Goal: Task Accomplishment & Management: Complete application form

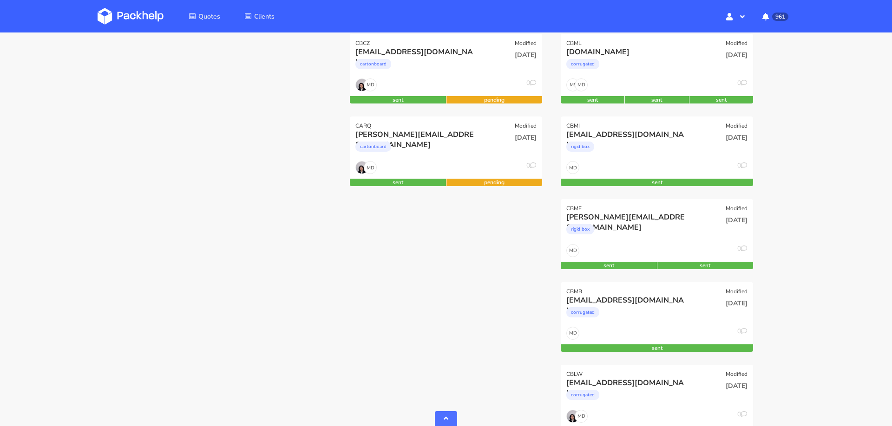
scroll to position [318, 0]
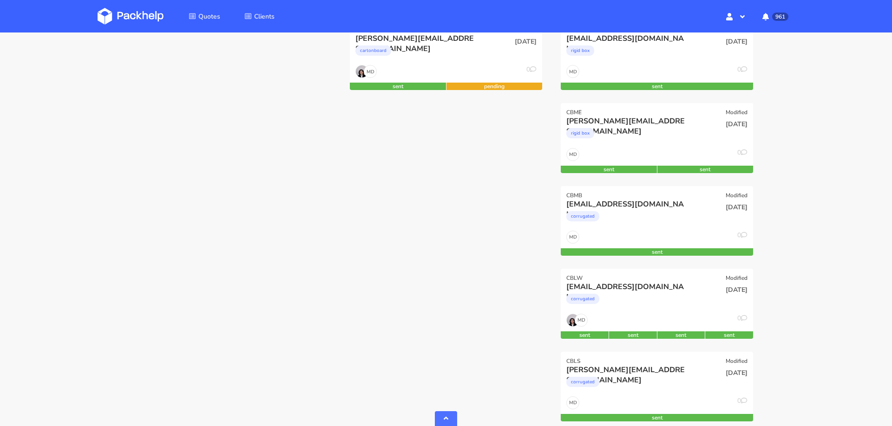
click at [605, 267] on div "CBNC Modified fraemke@innotom.com corrugated 22 Sep 2025 MD 0 sent CBML Modifie…" at bounding box center [656, 269] width 211 height 829
click at [608, 282] on div "[EMAIL_ADDRESS][DOMAIN_NAME]" at bounding box center [627, 287] width 123 height 10
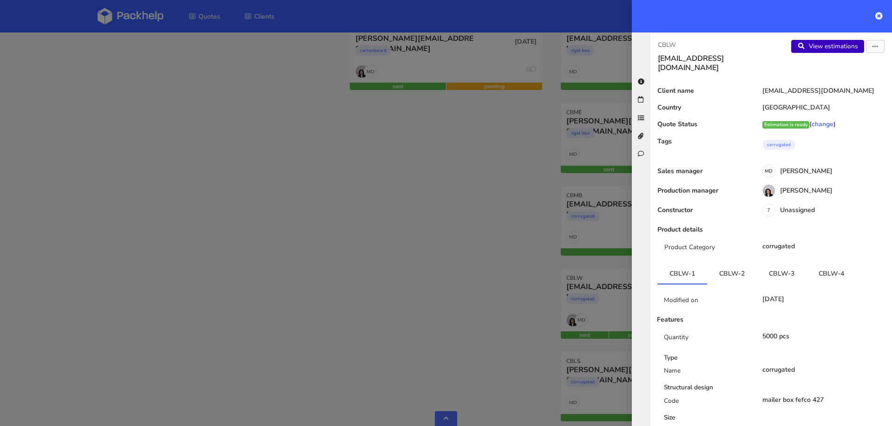
click at [842, 51] on link "View estimations" at bounding box center [827, 46] width 73 height 13
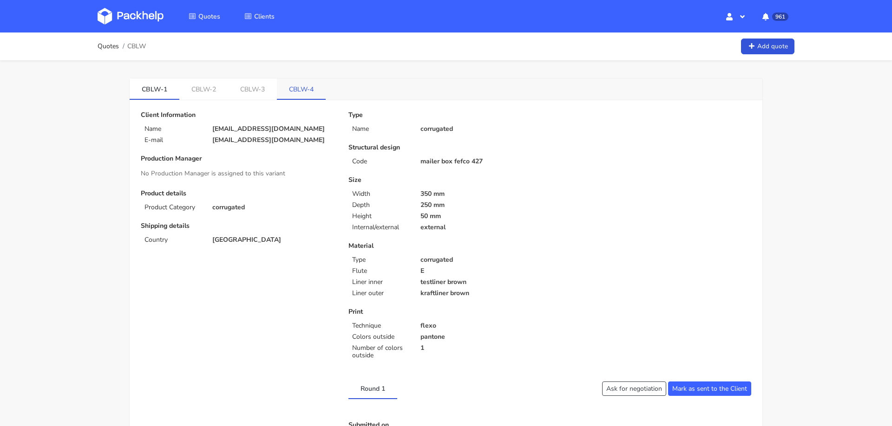
click at [290, 99] on li "CBLW-4" at bounding box center [301, 88] width 49 height 21
click at [291, 89] on link "CBLW-4" at bounding box center [301, 88] width 49 height 20
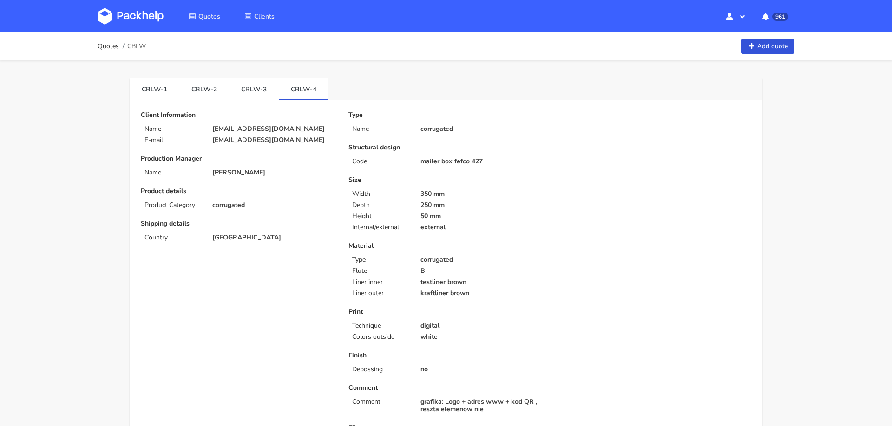
click at [233, 128] on p "antje@giveajoy.de" at bounding box center [273, 128] width 123 height 7
drag, startPoint x: 210, startPoint y: 129, endPoint x: 274, endPoint y: 130, distance: 64.6
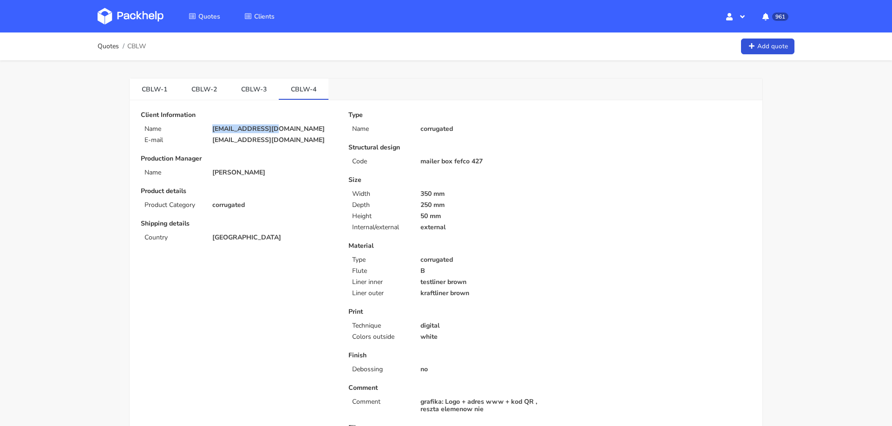
click at [274, 130] on div "antje@giveajoy.de" at bounding box center [274, 128] width 136 height 7
copy p "antje@giveajoy.de"
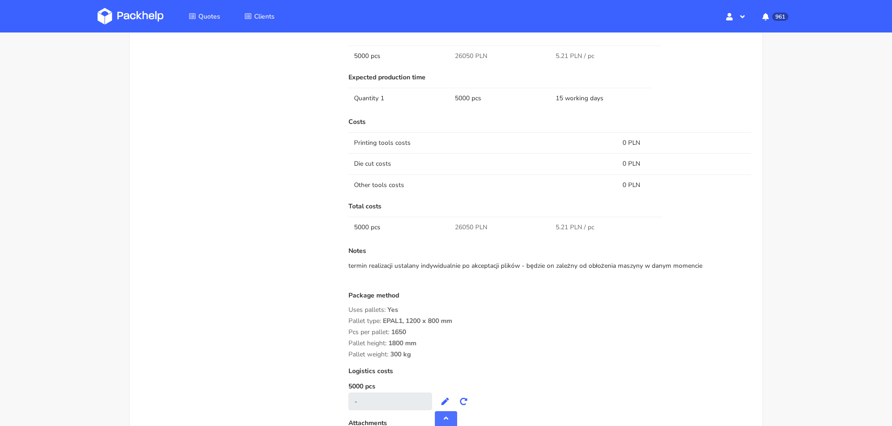
scroll to position [662, 0]
drag, startPoint x: 453, startPoint y: 222, endPoint x: 474, endPoint y: 223, distance: 20.9
click at [474, 223] on td "26050 PLN" at bounding box center [499, 225] width 101 height 21
copy span "26050"
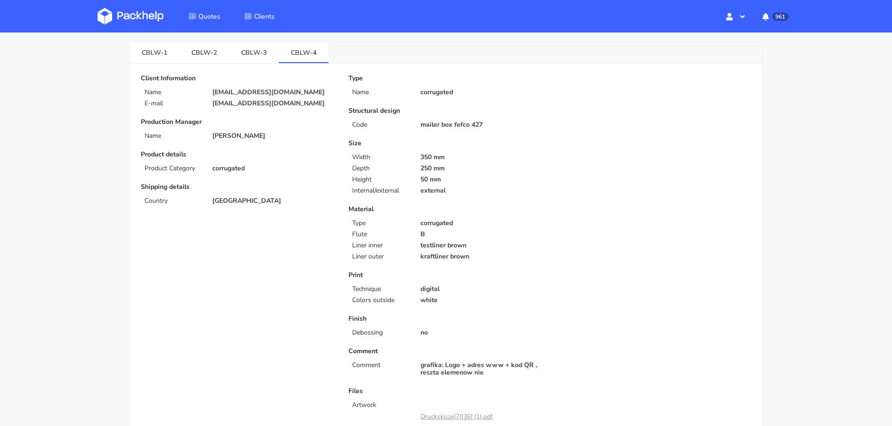
scroll to position [30, 0]
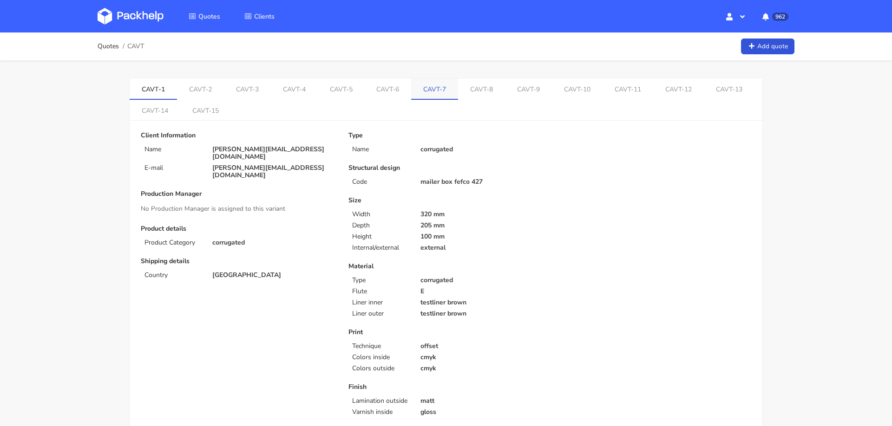
click at [420, 85] on link "CAVT-7" at bounding box center [434, 88] width 47 height 20
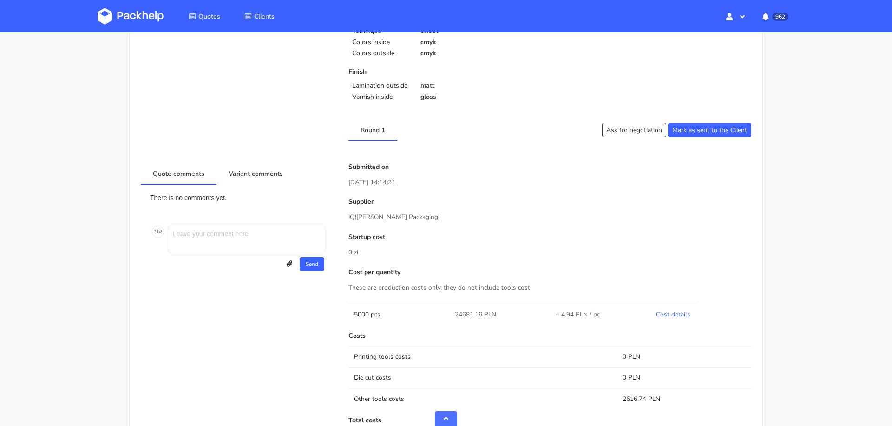
scroll to position [397, 0]
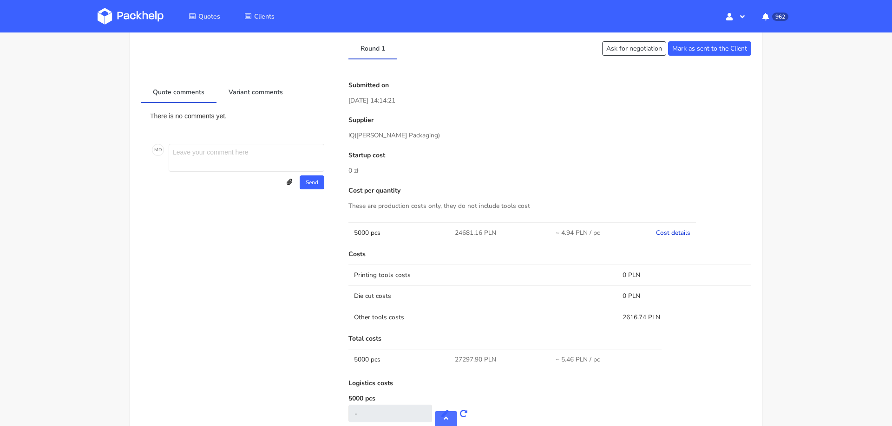
click at [666, 229] on link "Cost details" at bounding box center [673, 233] width 34 height 9
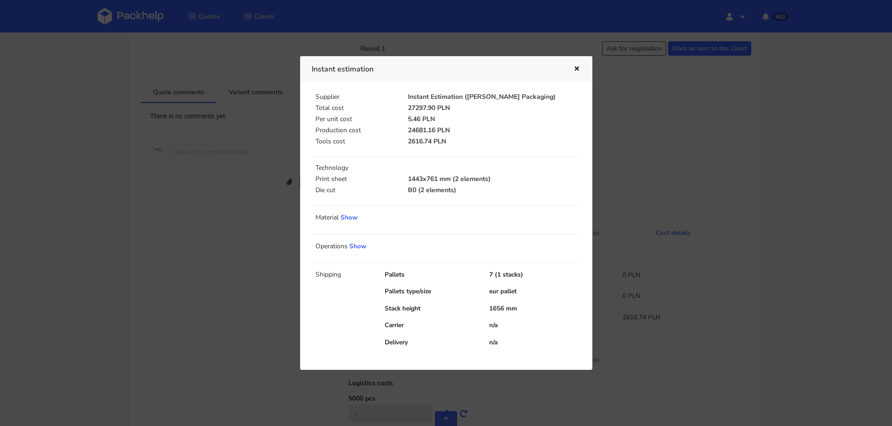
click at [666, 229] on div at bounding box center [446, 213] width 892 height 426
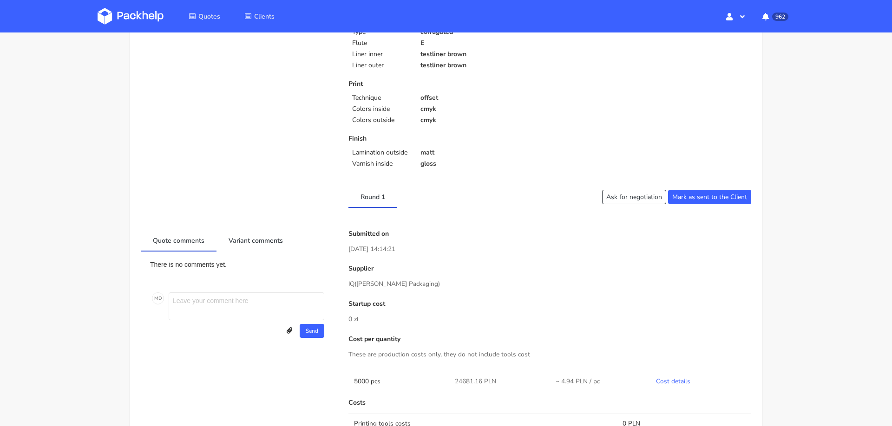
scroll to position [0, 0]
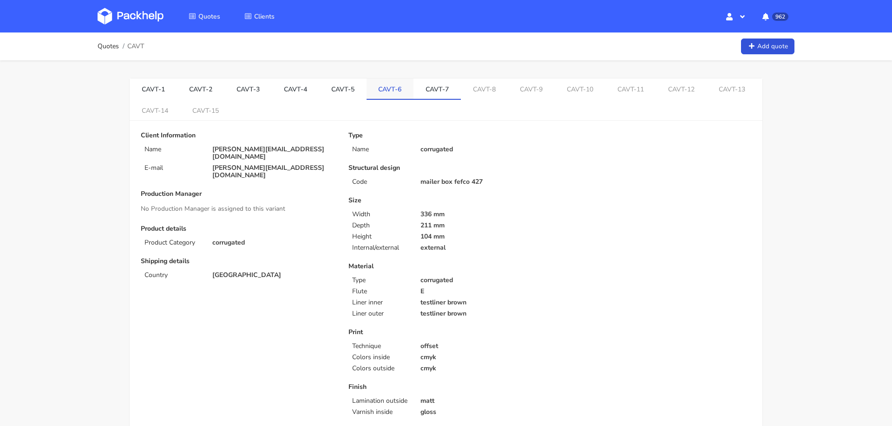
click at [379, 91] on link "CAVT-6" at bounding box center [389, 88] width 47 height 20
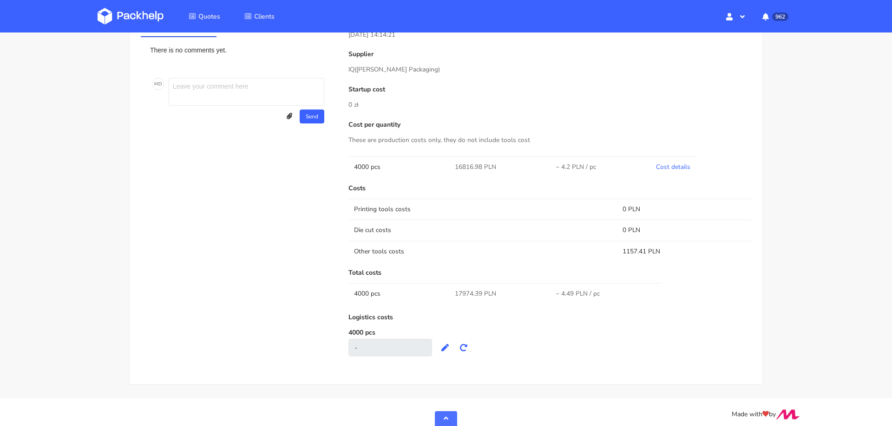
scroll to position [466, 0]
click at [676, 162] on link "Cost details" at bounding box center [673, 164] width 34 height 9
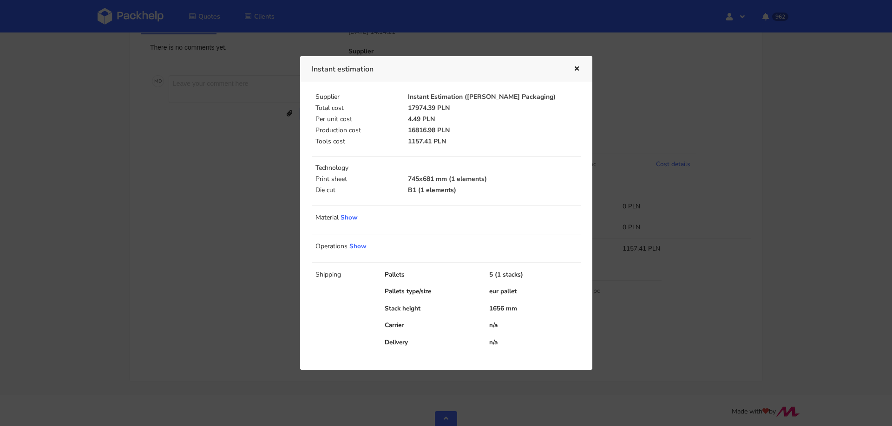
click at [713, 163] on div at bounding box center [446, 213] width 892 height 426
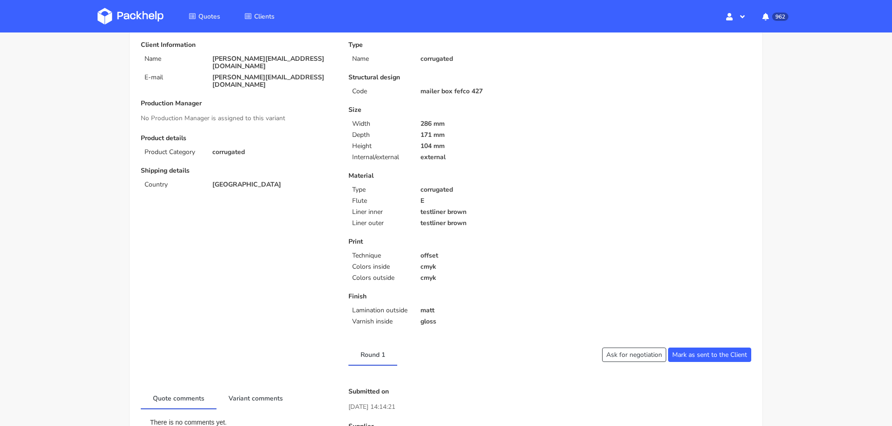
scroll to position [0, 0]
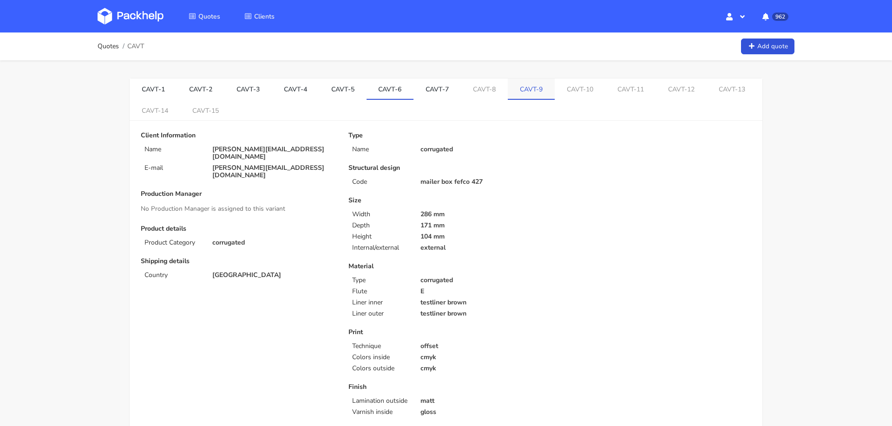
click at [517, 91] on link "CAVT-9" at bounding box center [531, 88] width 47 height 20
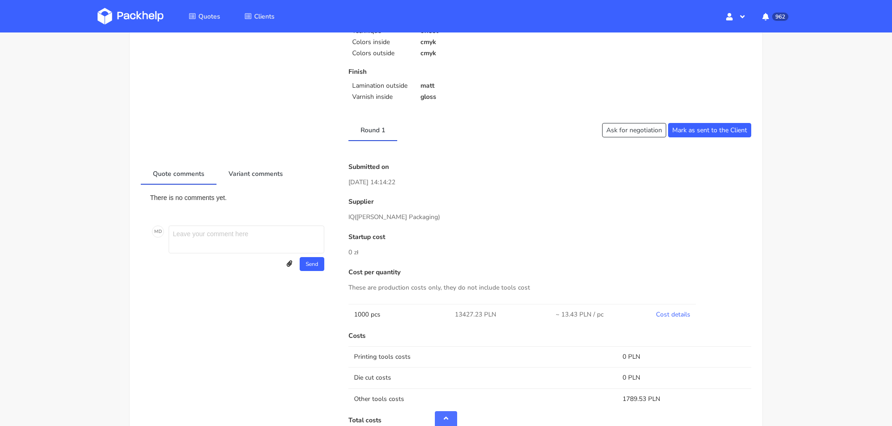
scroll to position [466, 0]
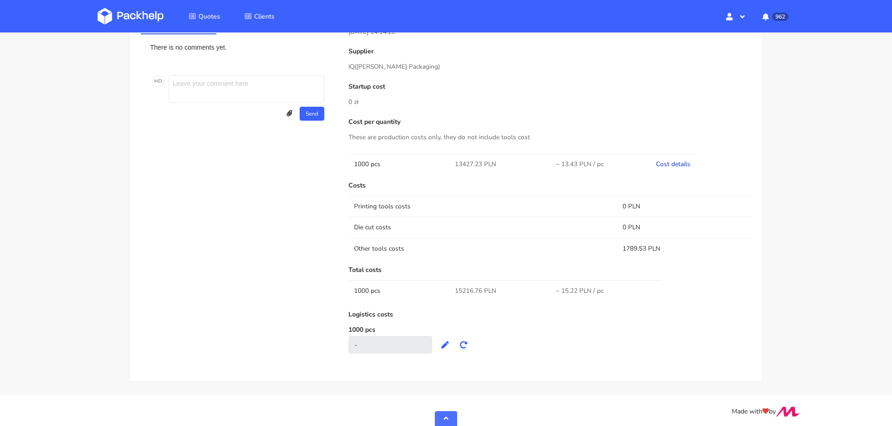
click at [666, 160] on link "Cost details" at bounding box center [673, 164] width 34 height 9
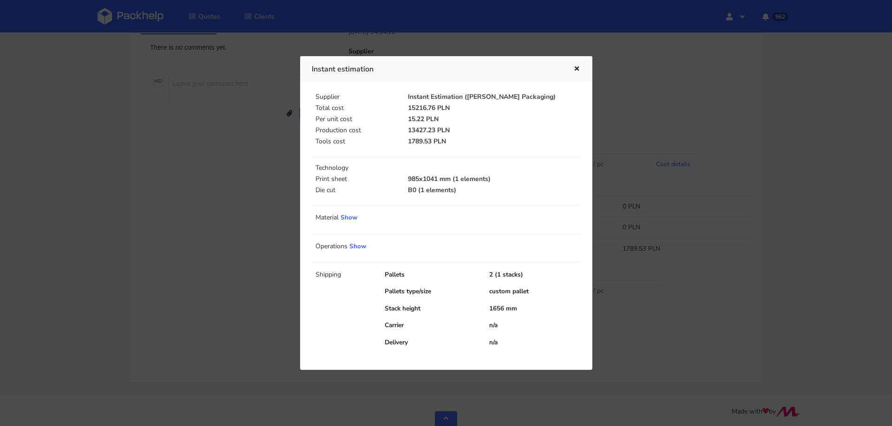
click at [667, 228] on div at bounding box center [446, 213] width 892 height 426
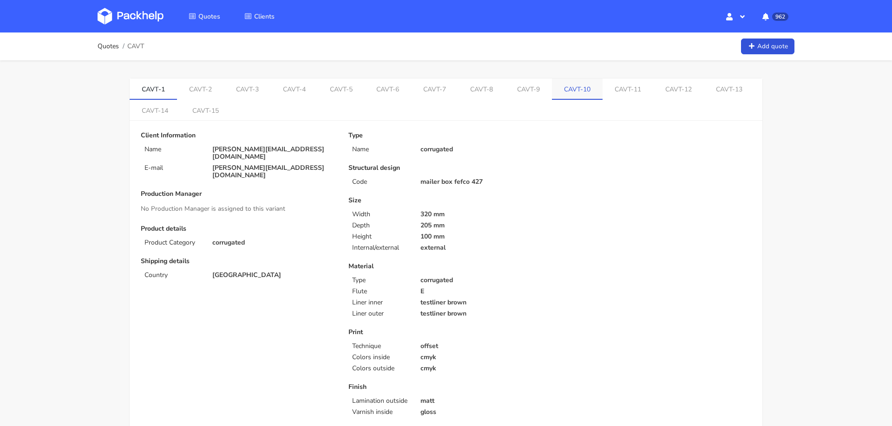
click at [556, 88] on link "CAVT-10" at bounding box center [577, 88] width 51 height 20
click at [187, 112] on link "CAVT-15" at bounding box center [205, 110] width 51 height 20
click at [153, 116] on link "CAVT-14" at bounding box center [155, 109] width 51 height 20
click at [189, 113] on link "CAVT-15" at bounding box center [206, 109] width 51 height 20
click at [563, 86] on link "CAVT-10" at bounding box center [580, 88] width 51 height 20
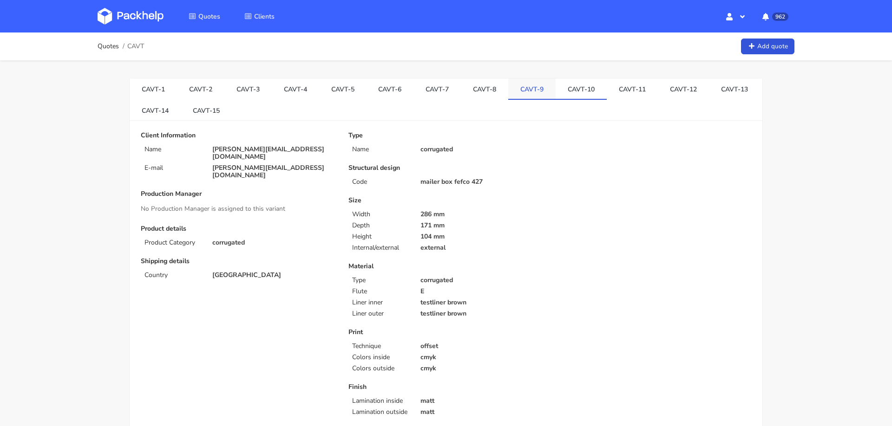
click at [526, 91] on link "CAVT-9" at bounding box center [531, 88] width 47 height 20
click at [562, 87] on link "CAVT-10" at bounding box center [580, 88] width 51 height 20
click at [613, 90] on link "CAVT-11" at bounding box center [632, 88] width 51 height 20
click at [672, 87] on link "CAVT-12" at bounding box center [683, 88] width 51 height 20
click at [208, 108] on link "CAVT-15" at bounding box center [206, 110] width 51 height 20
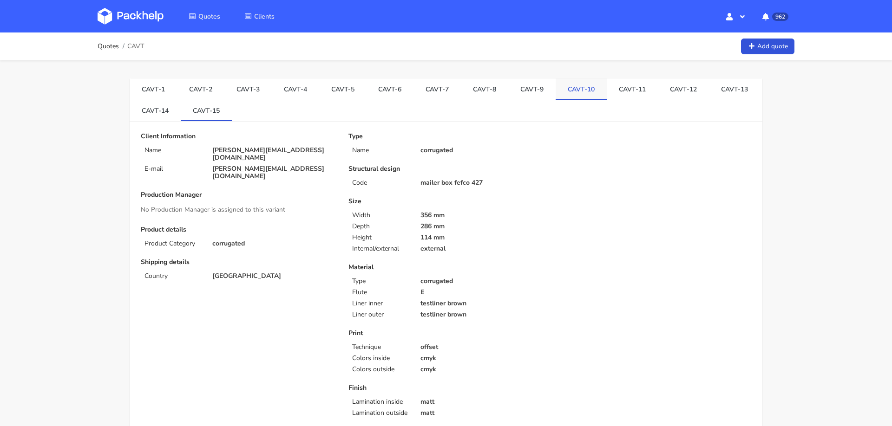
click at [568, 88] on link "CAVT-10" at bounding box center [580, 88] width 51 height 20
click at [615, 86] on link "CAVT-11" at bounding box center [632, 88] width 51 height 20
click at [663, 89] on link "CAVT-12" at bounding box center [683, 88] width 51 height 20
click at [718, 86] on link "CAVT-13" at bounding box center [734, 88] width 51 height 20
click at [203, 108] on link "CAVT-15" at bounding box center [206, 110] width 51 height 20
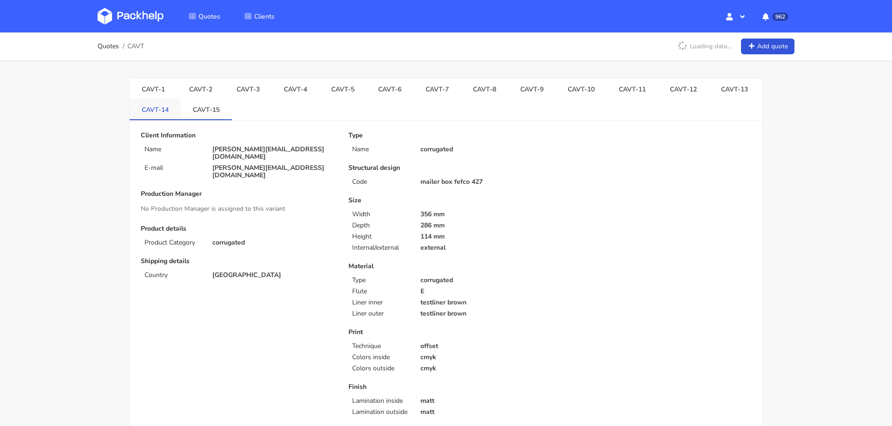
click at [159, 111] on link "CAVT-14" at bounding box center [155, 109] width 51 height 20
click at [201, 110] on link "CAVT-15" at bounding box center [206, 109] width 51 height 20
click at [671, 80] on link "CAVT-12" at bounding box center [683, 88] width 51 height 20
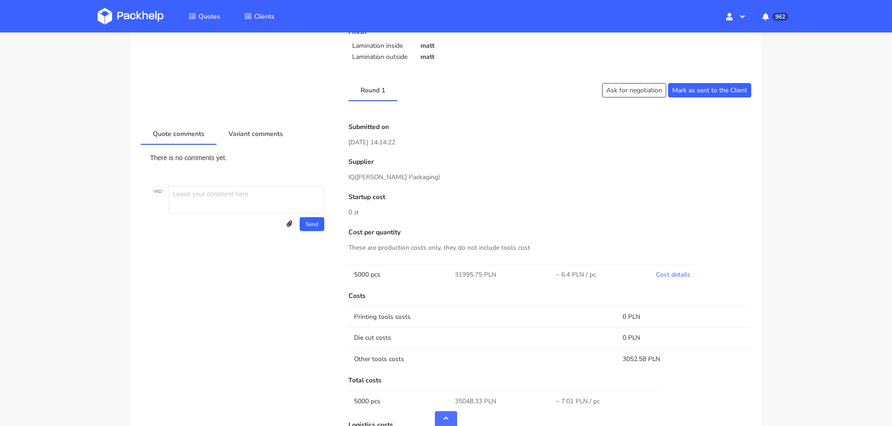
scroll to position [457, 0]
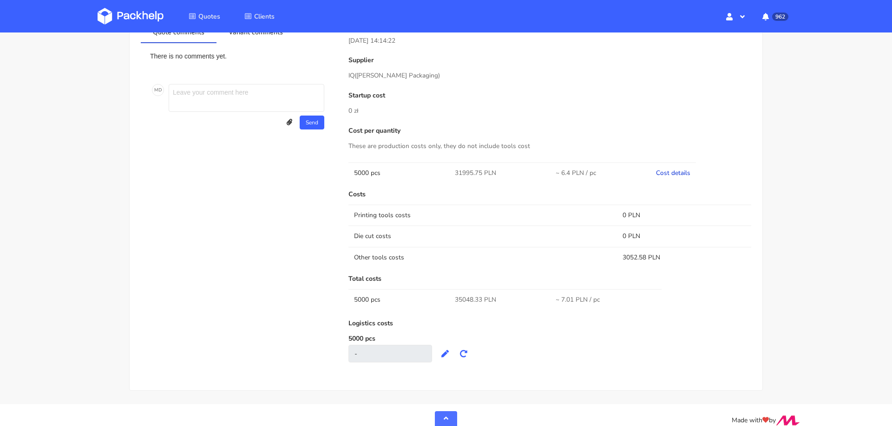
click at [677, 169] on link "Cost details" at bounding box center [673, 173] width 34 height 9
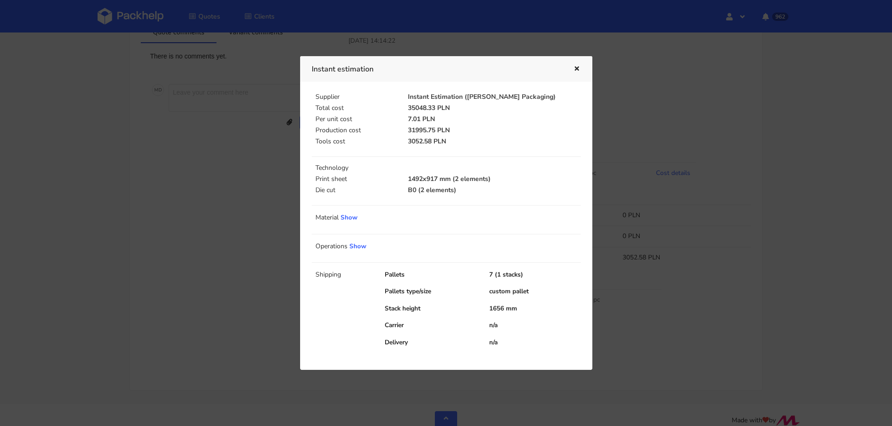
click at [699, 133] on div at bounding box center [446, 213] width 892 height 426
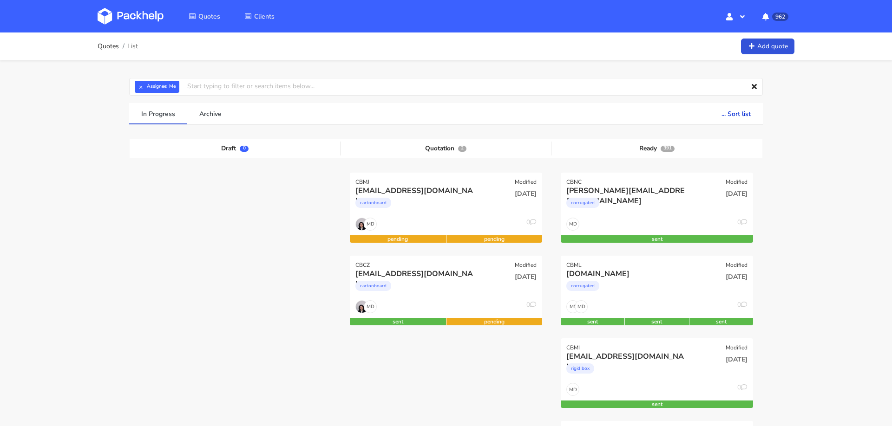
click at [446, 89] on input "text" at bounding box center [446, 87] width 634 height 18
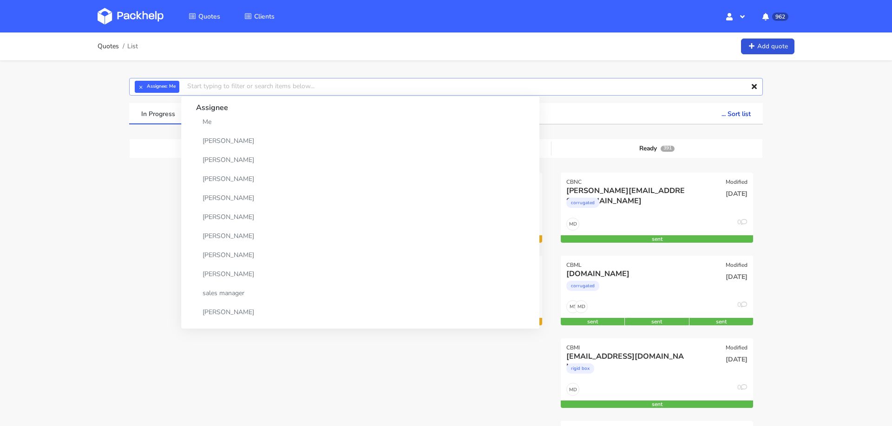
paste input "[PERSON_NAME][EMAIL_ADDRESS][DOMAIN_NAME]"
type input "[PERSON_NAME][EMAIL_ADDRESS][DOMAIN_NAME]"
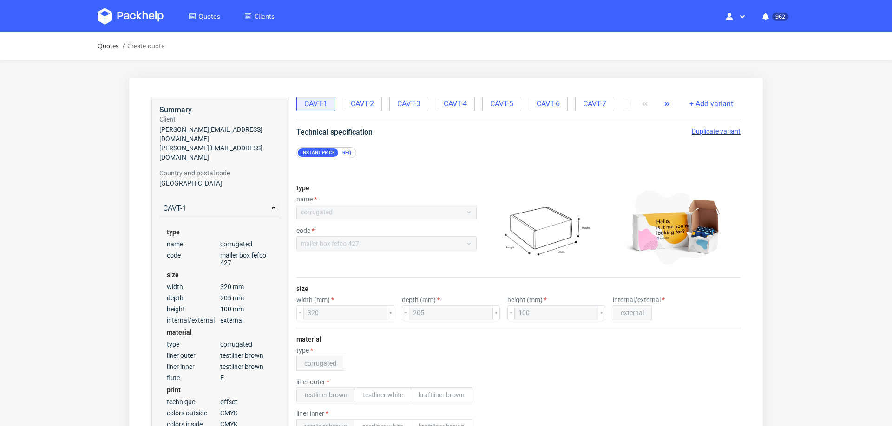
click at [663, 105] on icon "button" at bounding box center [666, 103] width 7 height 7
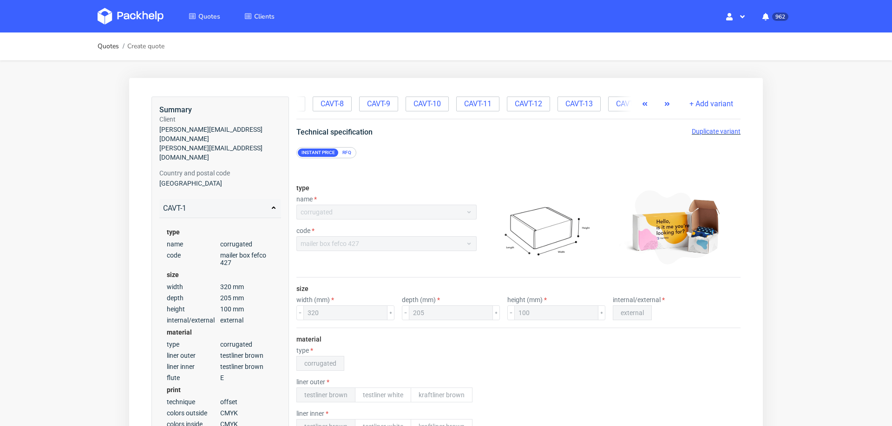
click at [663, 105] on icon "button" at bounding box center [666, 103] width 7 height 7
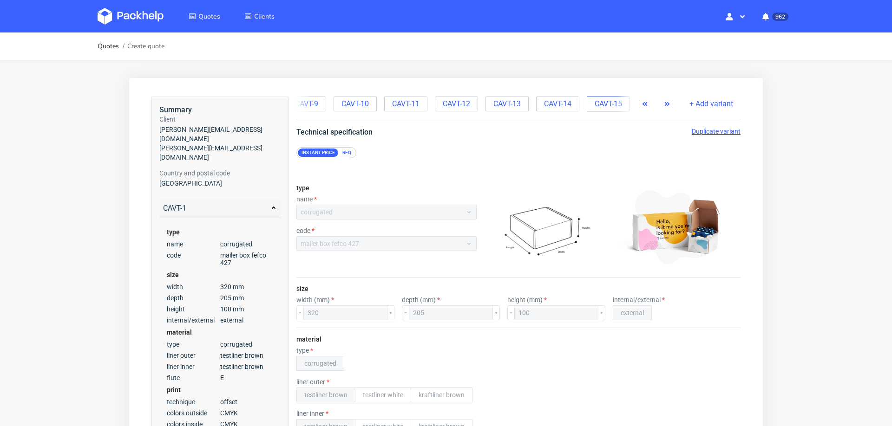
click at [598, 110] on div "CAVT-15" at bounding box center [608, 104] width 43 height 15
click at [704, 132] on span "Duplicate variant" at bounding box center [716, 131] width 49 height 7
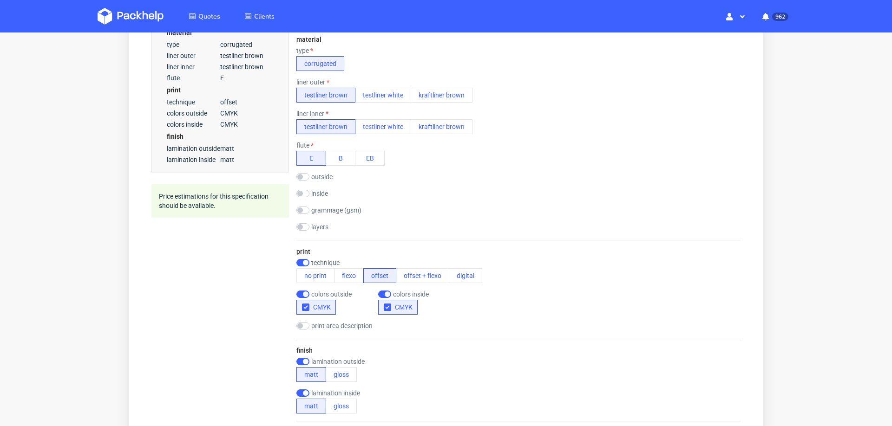
scroll to position [374, 0]
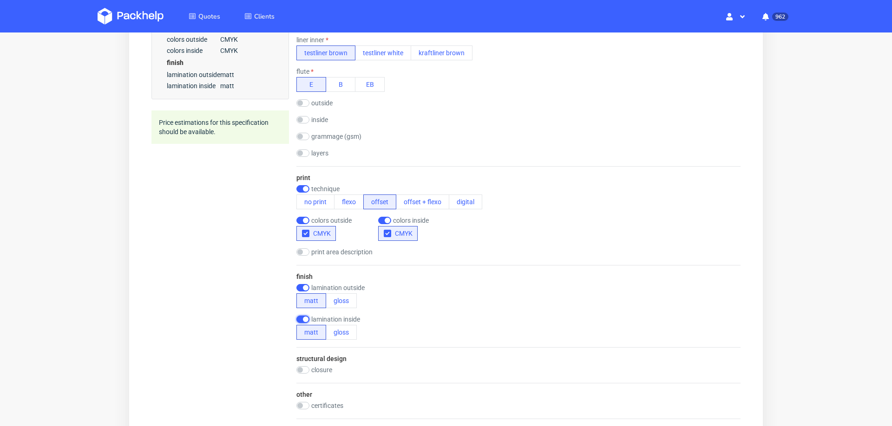
click at [301, 316] on input "checkbox" at bounding box center [302, 319] width 13 height 7
checkbox input "false"
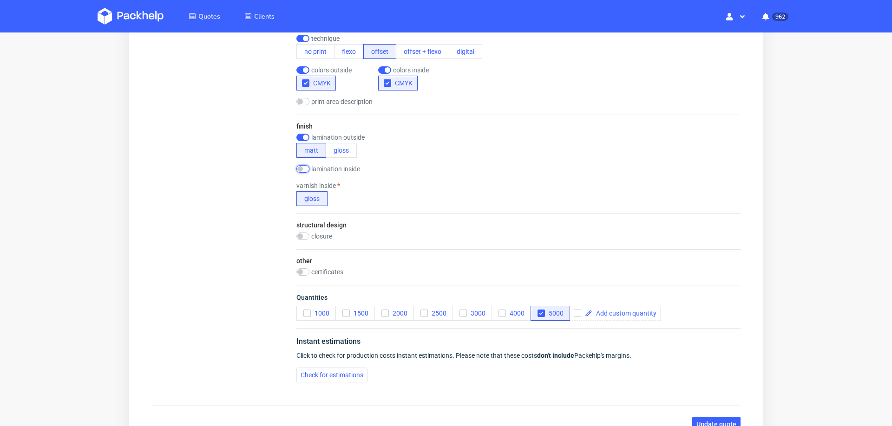
scroll to position [525, 0]
click at [609, 310] on span at bounding box center [624, 312] width 64 height 7
click at [563, 409] on div "Summary Client elva@akkuratstore.is elva@akkuratstore.is Country and postal cod…" at bounding box center [445, 1] width 611 height 875
checkbox input "true"
click at [538, 309] on icon "button" at bounding box center [541, 312] width 7 height 7
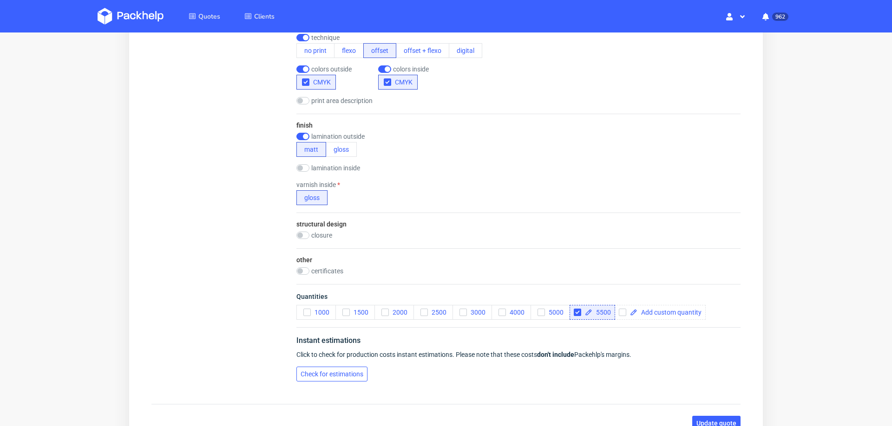
click at [334, 372] on span "Check for estimations" at bounding box center [331, 374] width 63 height 7
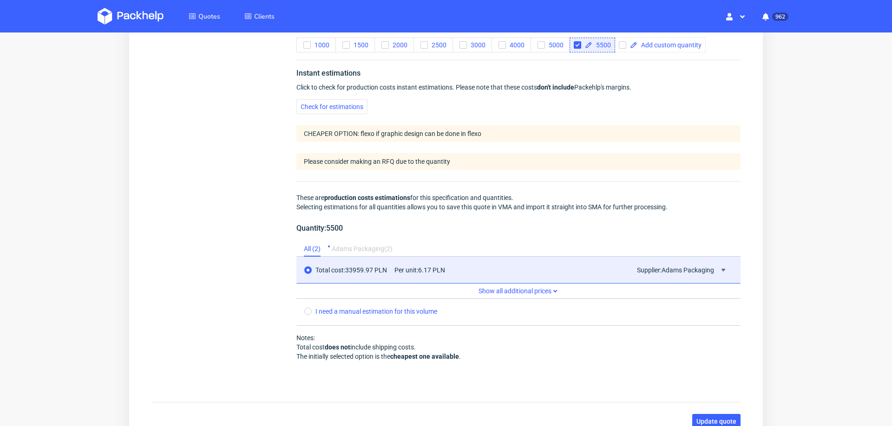
scroll to position [4, 0]
click at [719, 267] on icon at bounding box center [722, 270] width 7 height 7
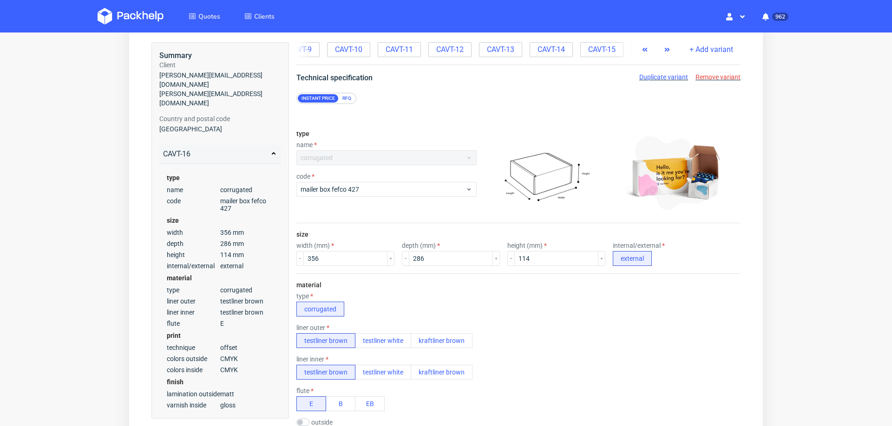
scroll to position [0, 0]
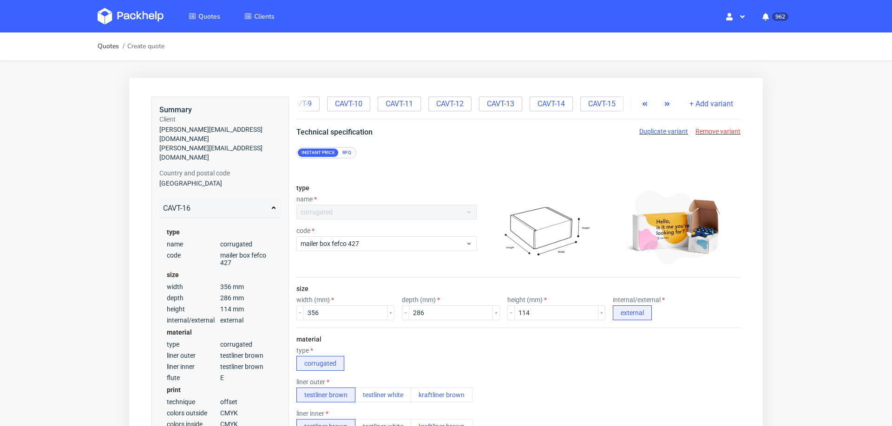
click at [665, 102] on use "button" at bounding box center [667, 104] width 5 height 4
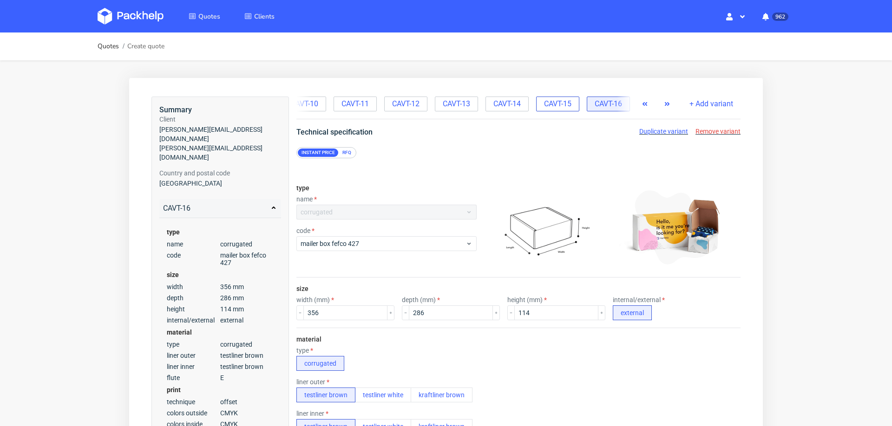
click at [548, 99] on span "CAVT-15" at bounding box center [557, 104] width 27 height 10
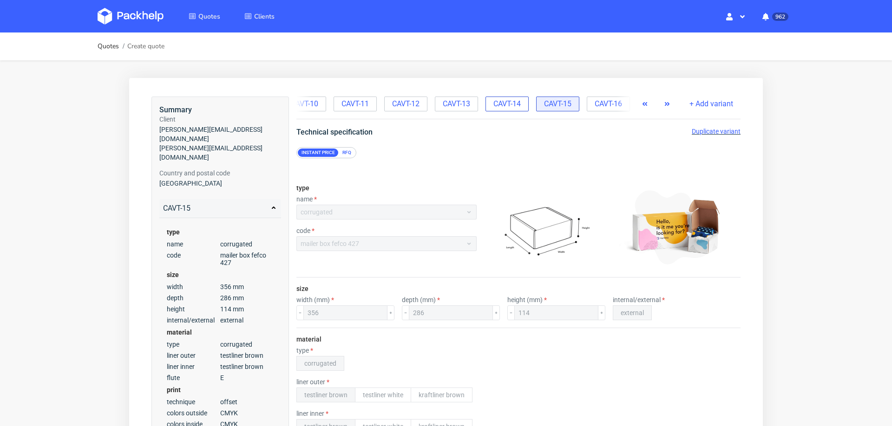
click at [500, 102] on span "CAVT-14" at bounding box center [506, 104] width 27 height 10
click at [455, 107] on span "CAVT-13" at bounding box center [456, 104] width 27 height 10
click at [404, 107] on span "CAVT-12" at bounding box center [405, 104] width 27 height 10
click at [356, 104] on span "CAVT-11" at bounding box center [354, 104] width 27 height 10
click at [715, 132] on span "Duplicate variant" at bounding box center [716, 131] width 49 height 7
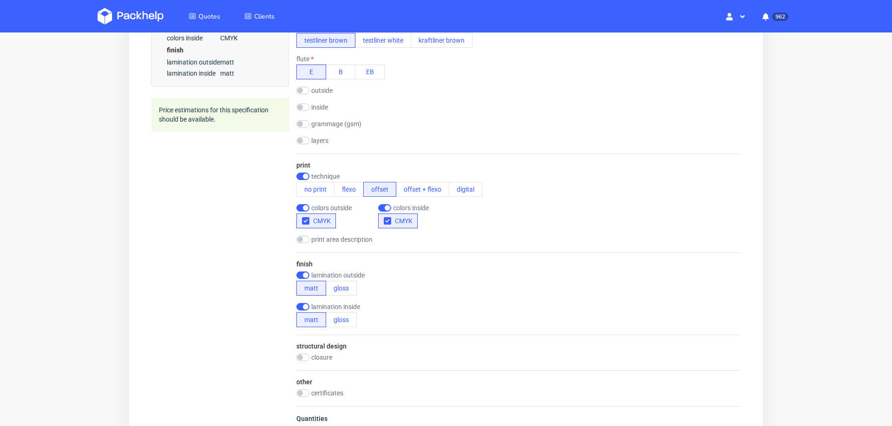
scroll to position [388, 0]
click at [300, 302] on input "checkbox" at bounding box center [302, 305] width 13 height 7
checkbox input "false"
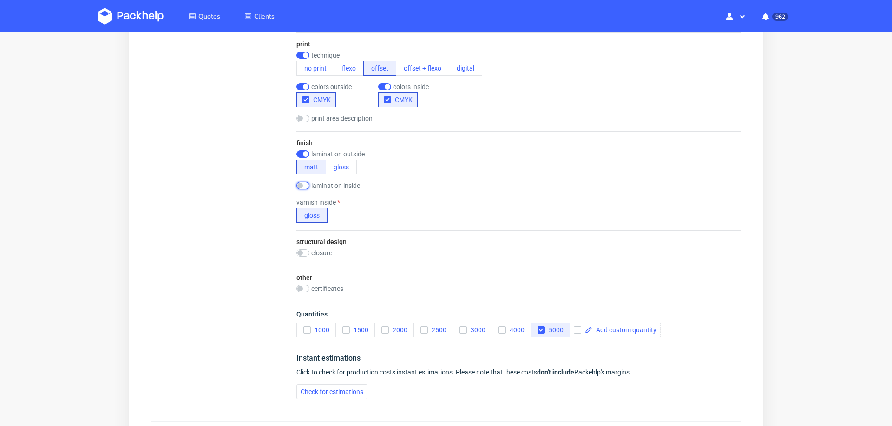
scroll to position [590, 0]
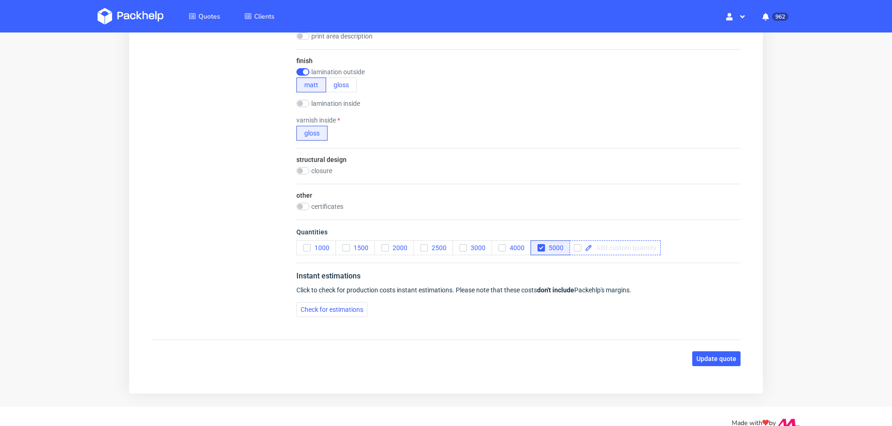
click at [610, 245] on span at bounding box center [624, 248] width 64 height 7
checkbox input "true"
click at [542, 246] on icon "button" at bounding box center [541, 248] width 7 height 7
click at [327, 309] on button "Check for estimations" at bounding box center [331, 309] width 71 height 15
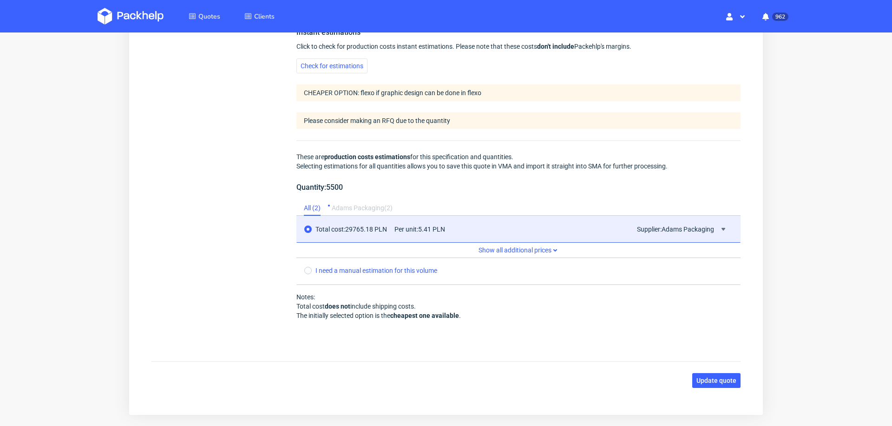
scroll to position [835, 0]
click at [719, 224] on icon at bounding box center [722, 227] width 7 height 7
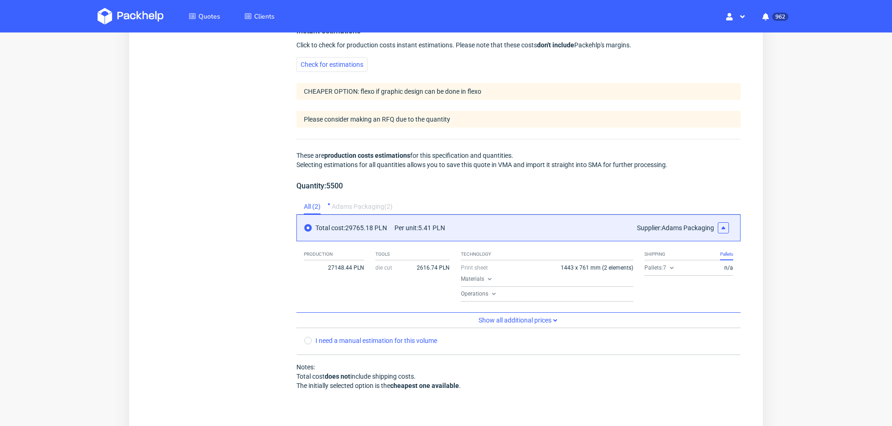
click at [719, 224] on icon at bounding box center [722, 227] width 7 height 7
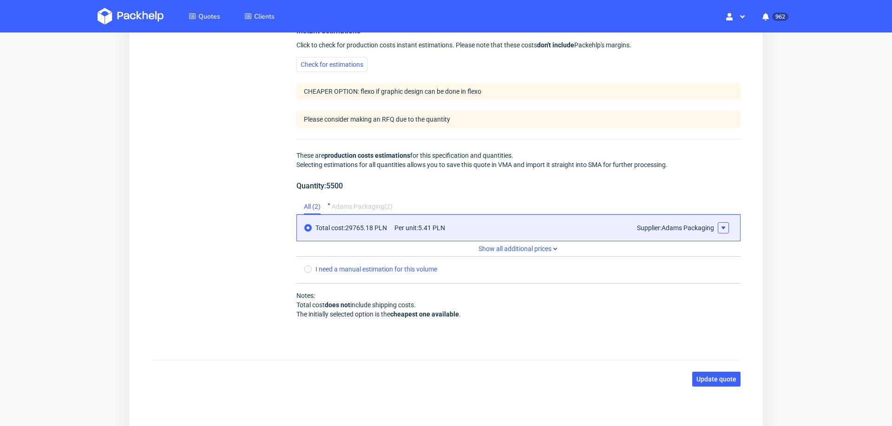
scroll to position [0, 0]
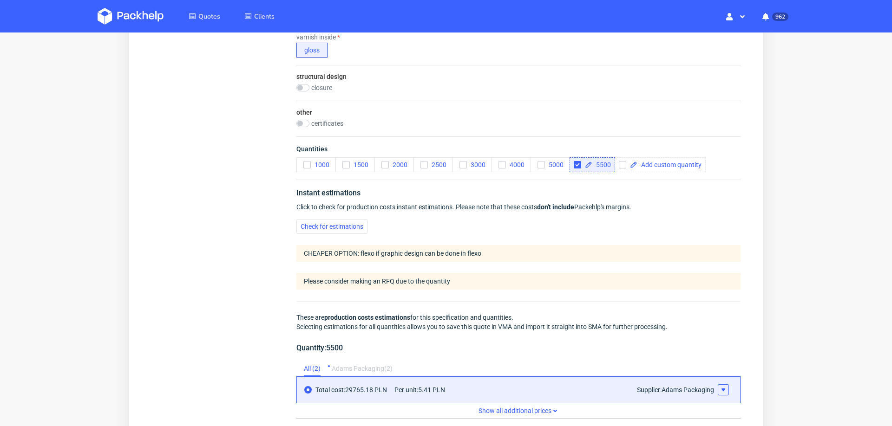
scroll to position [609, 0]
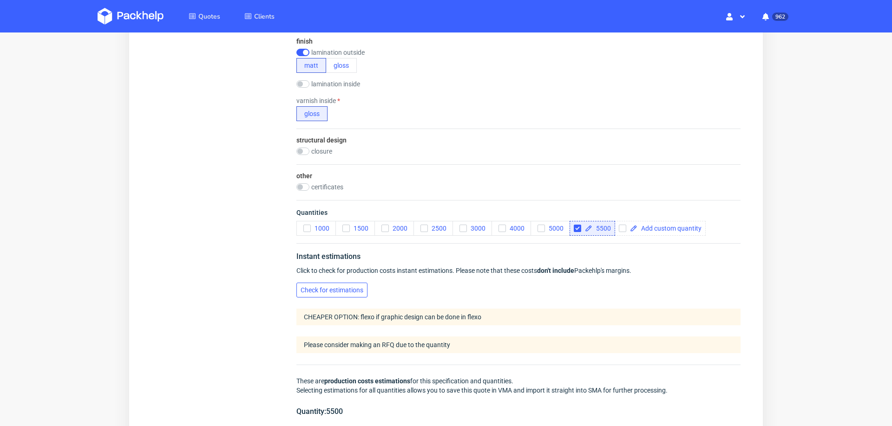
click at [335, 287] on span "Check for estimations" at bounding box center [331, 290] width 63 height 7
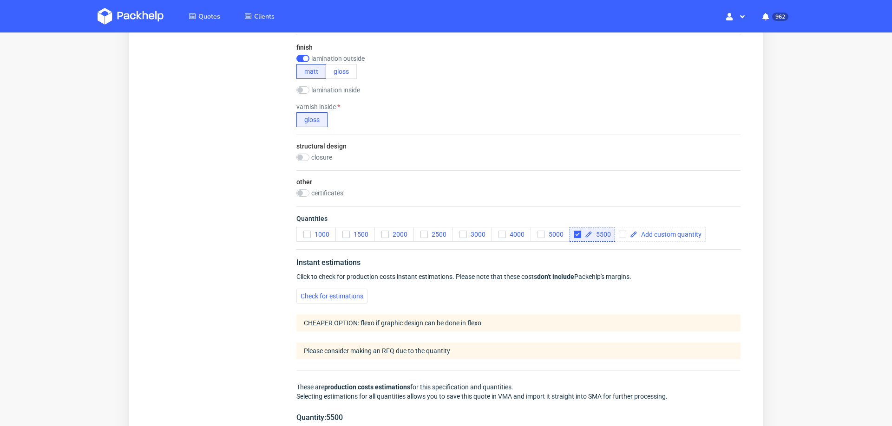
scroll to position [0, 0]
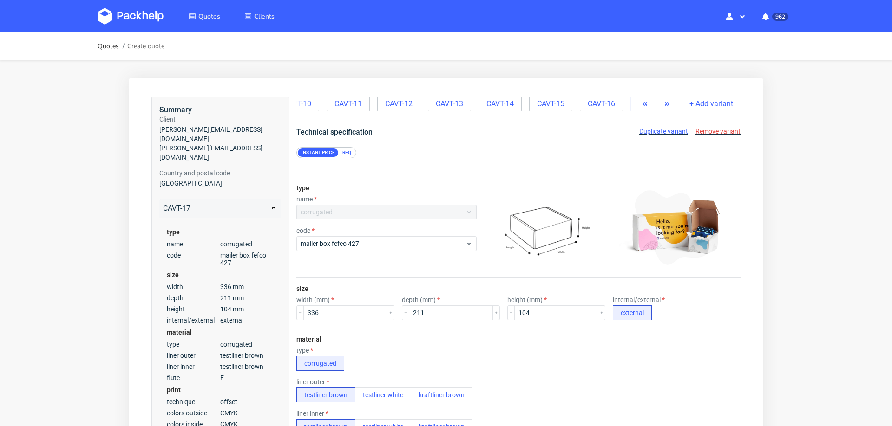
click at [660, 99] on button "button" at bounding box center [667, 104] width 15 height 15
click at [555, 102] on span "CAVT-16" at bounding box center [557, 104] width 27 height 10
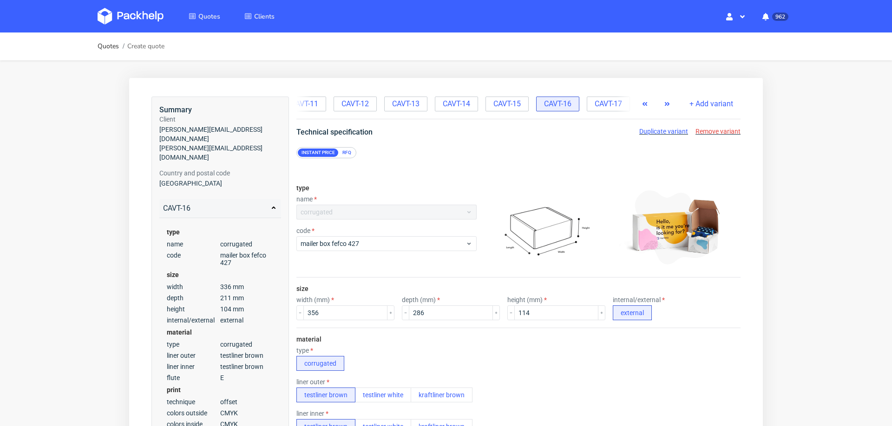
scroll to position [4, 0]
radio input "false"
click at [600, 99] on span "CAVT-17" at bounding box center [607, 104] width 27 height 10
radio input "false"
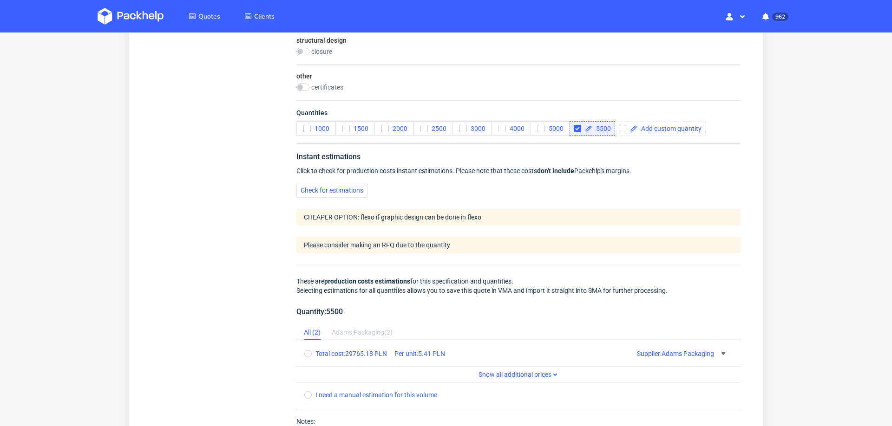
scroll to position [703, 0]
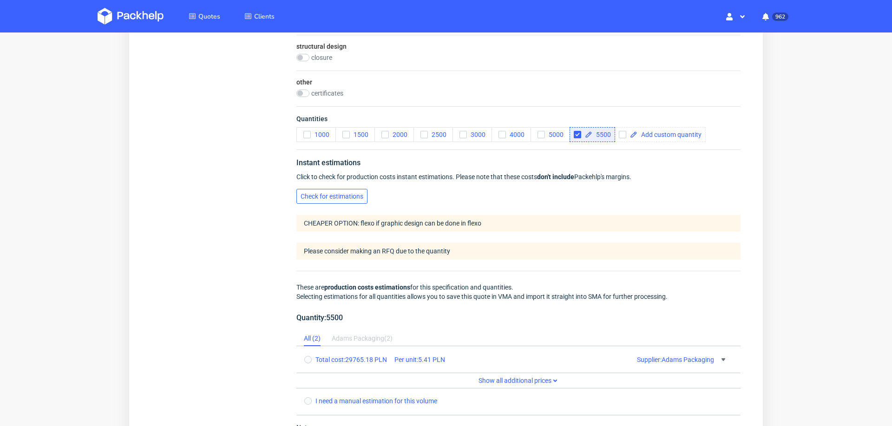
click at [347, 196] on span "Check for estimations" at bounding box center [331, 196] width 63 height 7
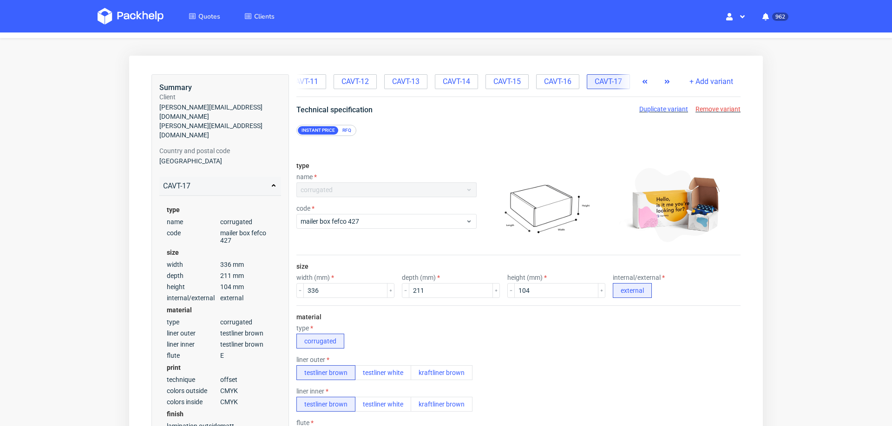
scroll to position [0, 0]
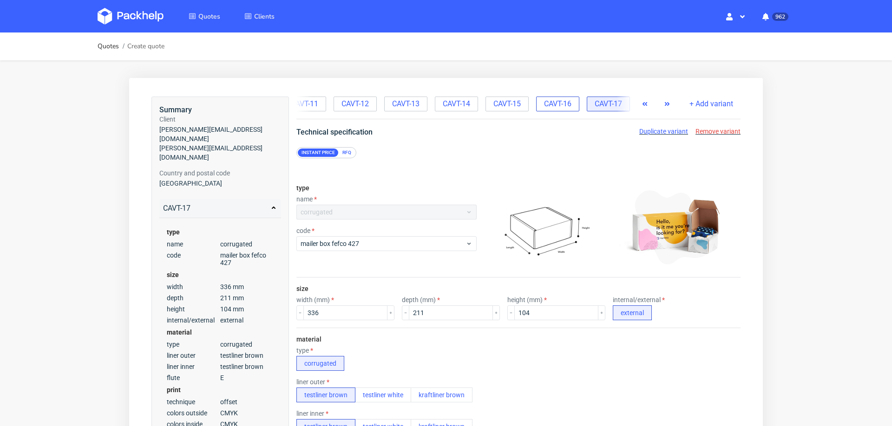
click at [560, 110] on div "CAVT-16" at bounding box center [557, 104] width 43 height 15
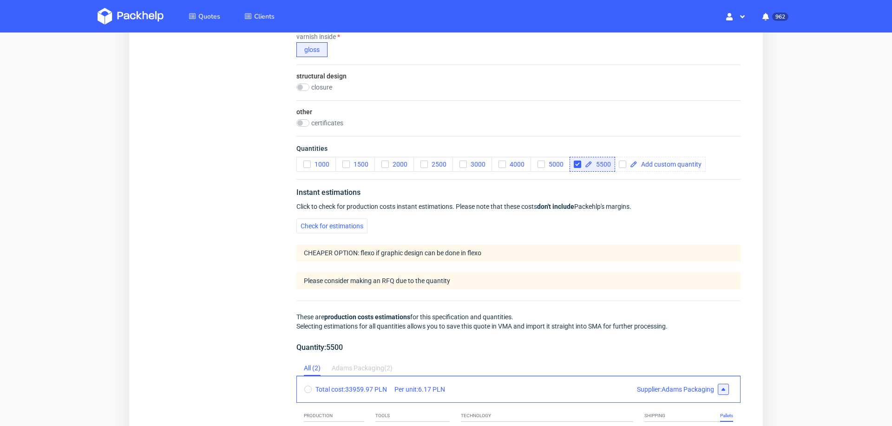
scroll to position [680, 0]
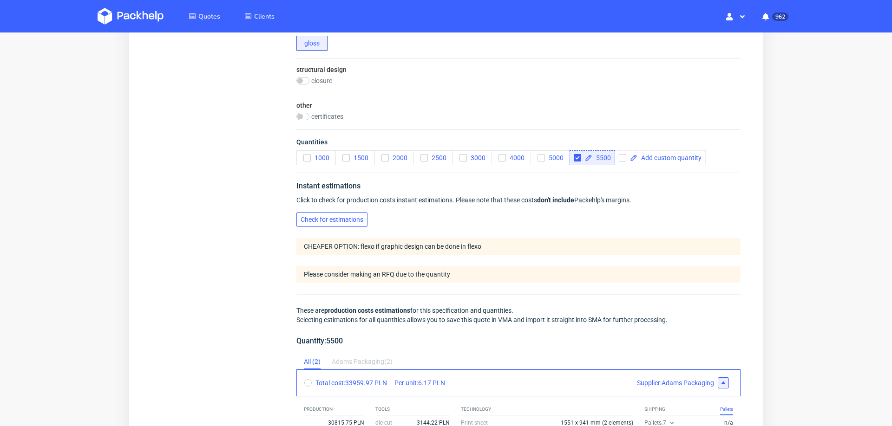
click at [340, 217] on span "Check for estimations" at bounding box center [331, 219] width 63 height 7
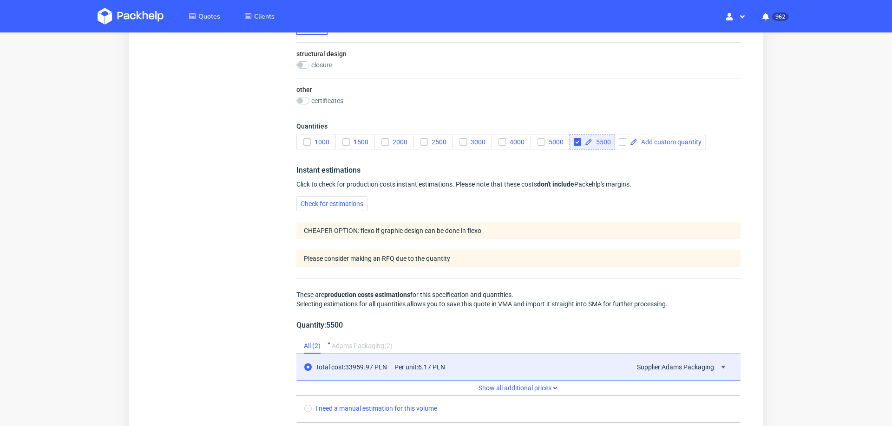
scroll to position [868, 0]
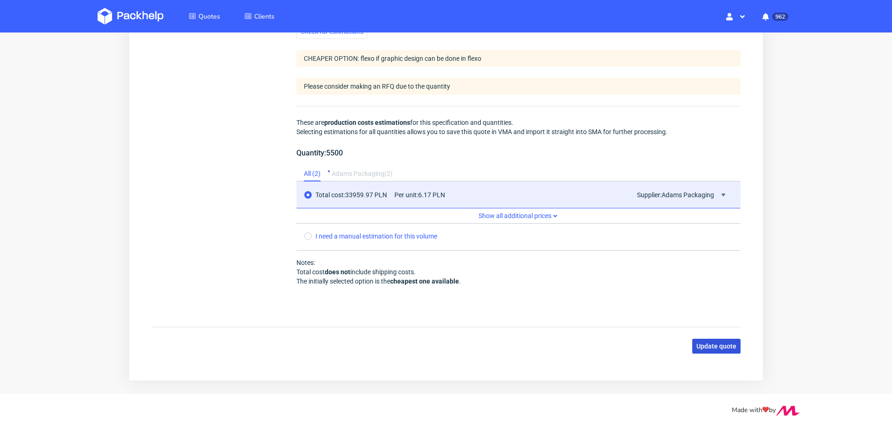
click at [709, 343] on span "Update quote" at bounding box center [716, 346] width 40 height 7
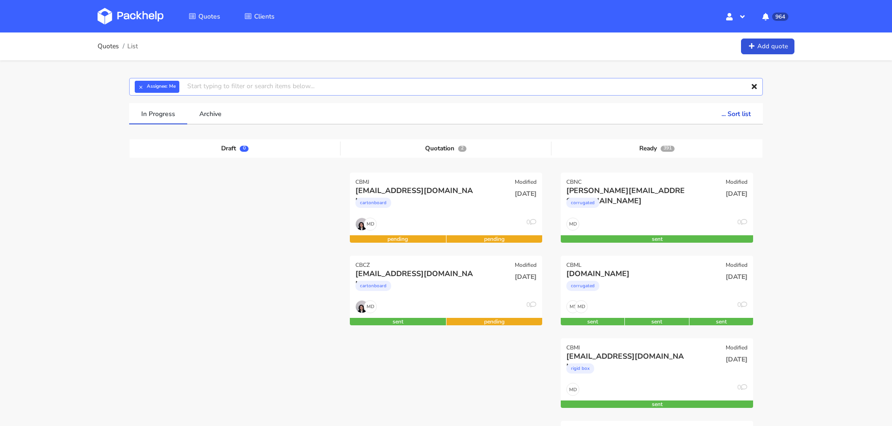
click at [428, 79] on input "text" at bounding box center [446, 87] width 634 height 18
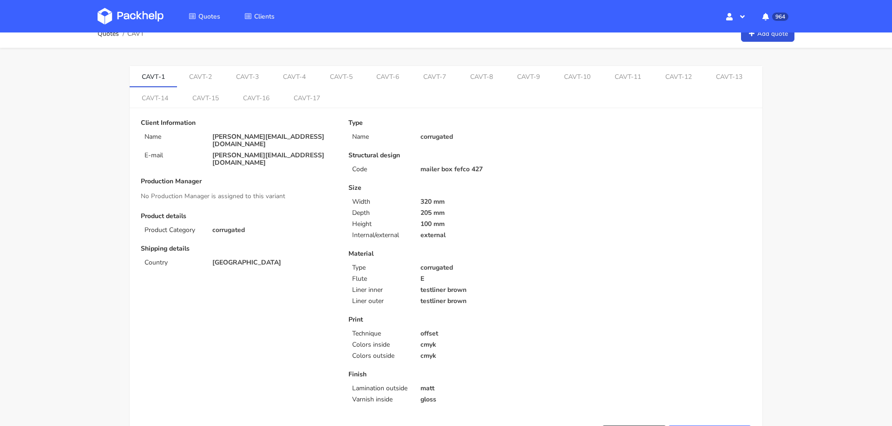
scroll to position [12, 0]
click at [375, 72] on link "CAVT-6" at bounding box center [388, 77] width 47 height 20
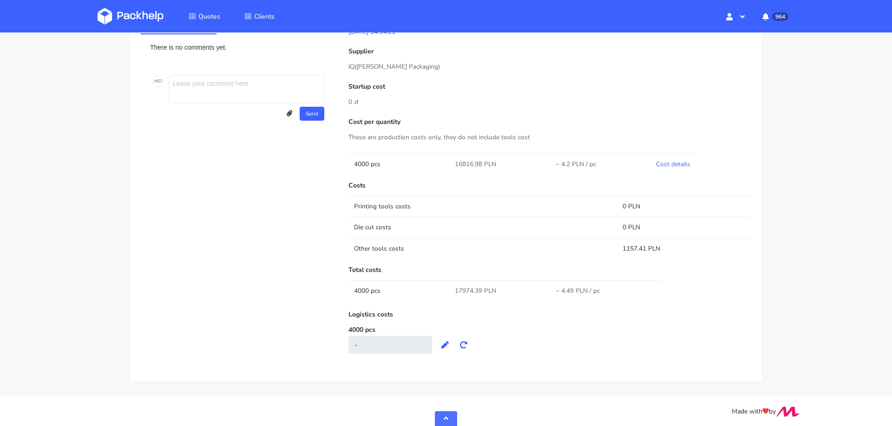
scroll to position [465, 0]
click at [670, 163] on link "Cost details" at bounding box center [673, 164] width 34 height 9
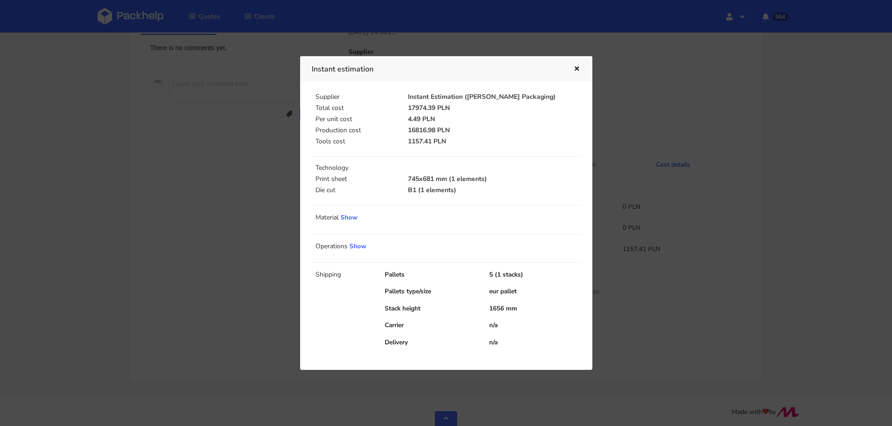
click at [670, 163] on div at bounding box center [446, 213] width 892 height 426
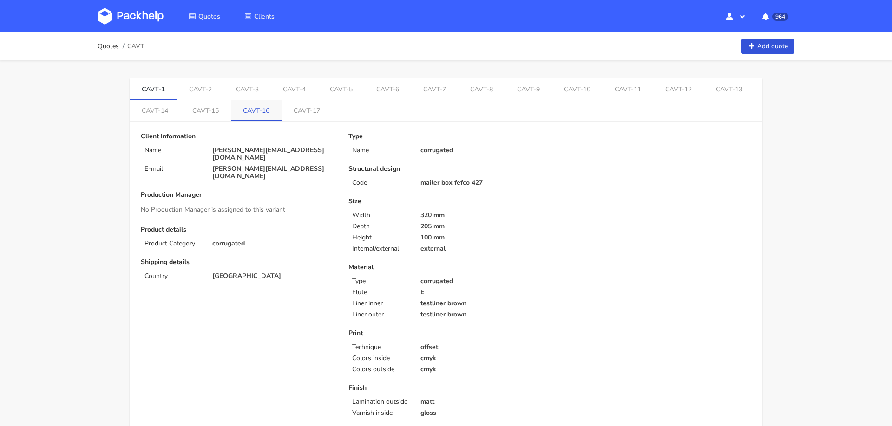
click at [251, 111] on link "CAVT-16" at bounding box center [256, 110] width 51 height 20
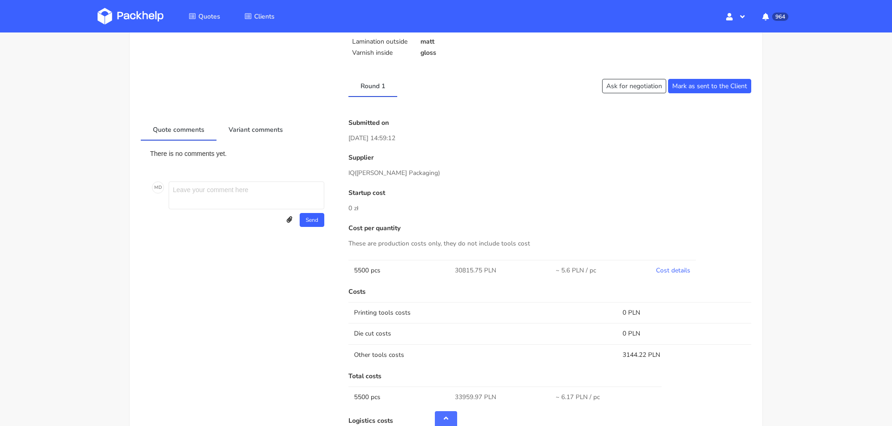
scroll to position [386, 0]
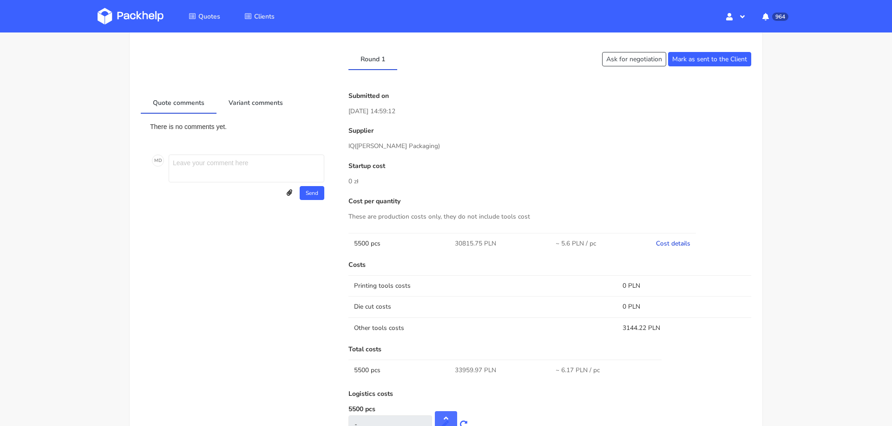
click at [664, 243] on link "Cost details" at bounding box center [673, 243] width 34 height 9
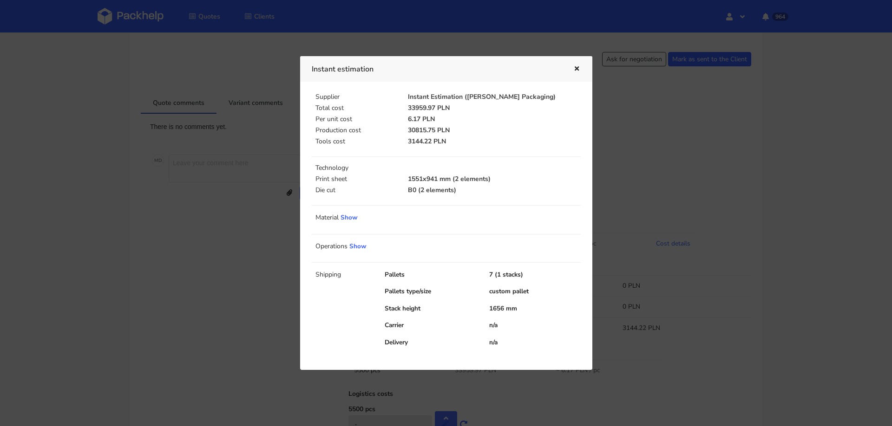
click at [680, 190] on div at bounding box center [446, 213] width 892 height 426
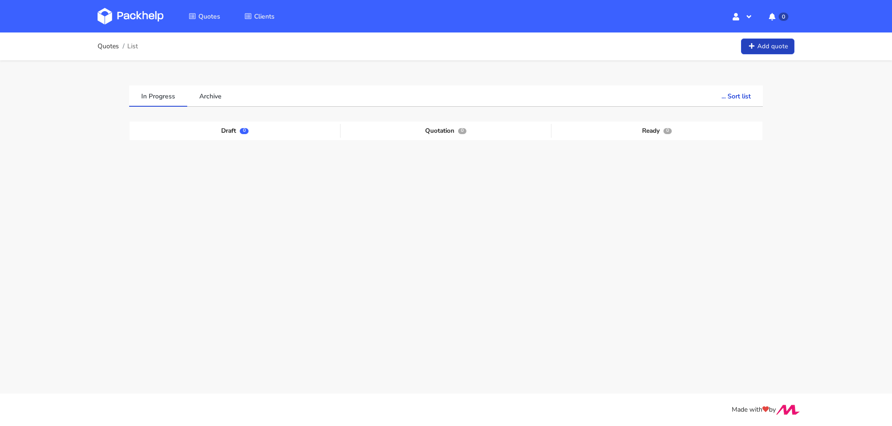
click at [771, 42] on link "Add quote" at bounding box center [767, 47] width 53 height 16
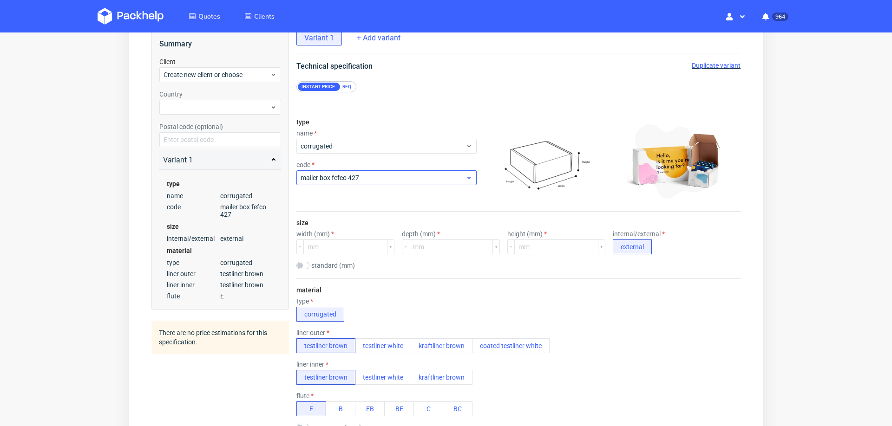
scroll to position [78, 0]
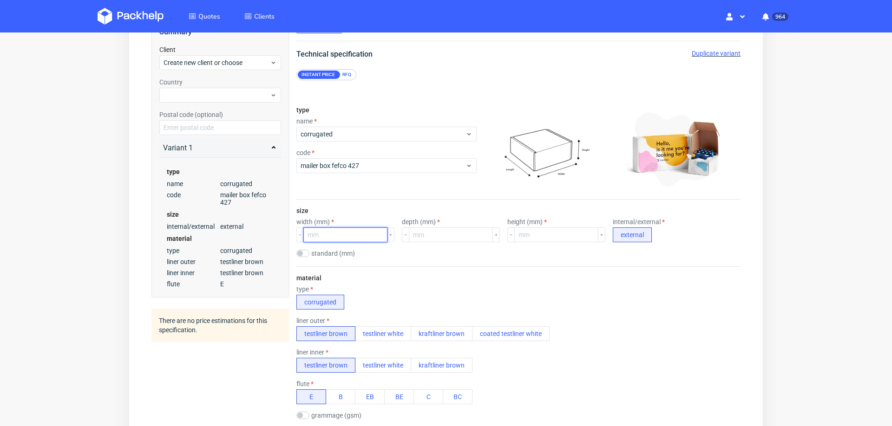
click at [354, 235] on input "number" at bounding box center [345, 235] width 84 height 15
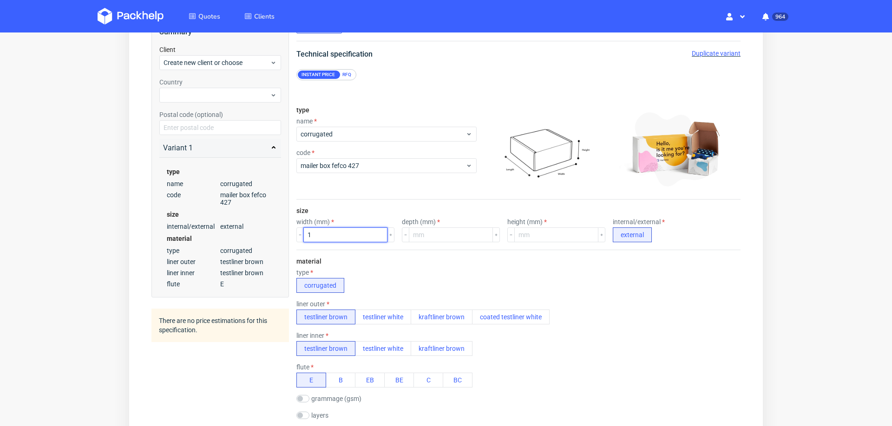
scroll to position [0, 0]
type input "160"
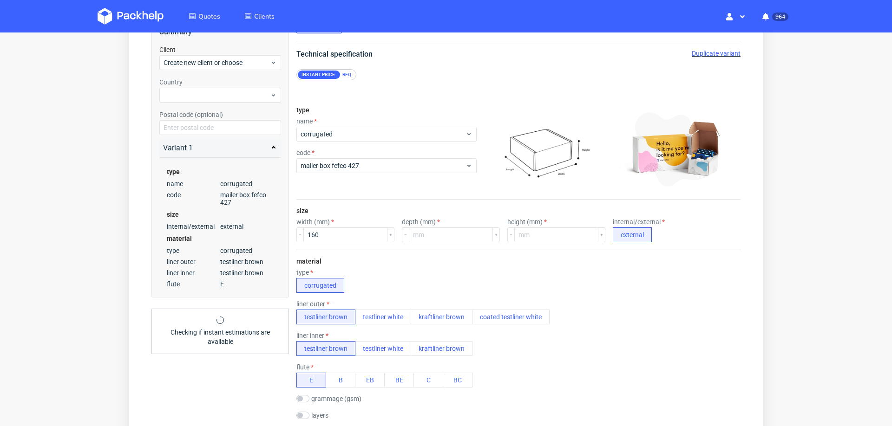
click at [457, 226] on div "depth (mm)" at bounding box center [451, 230] width 98 height 24
click at [451, 236] on input "number" at bounding box center [451, 235] width 84 height 15
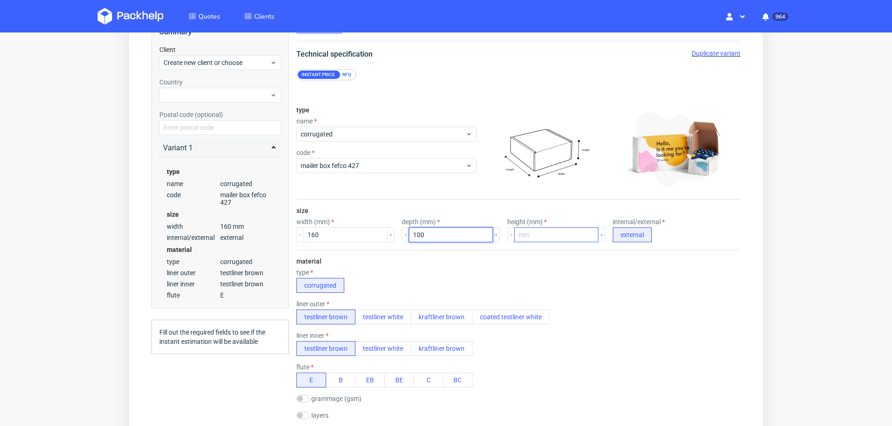
type input "100"
click at [538, 228] on input "number" at bounding box center [556, 235] width 84 height 15
type input "50"
click at [504, 298] on div "material type corrugated liner outer testliner brown testliner white kraftliner…" at bounding box center [518, 339] width 444 height 179
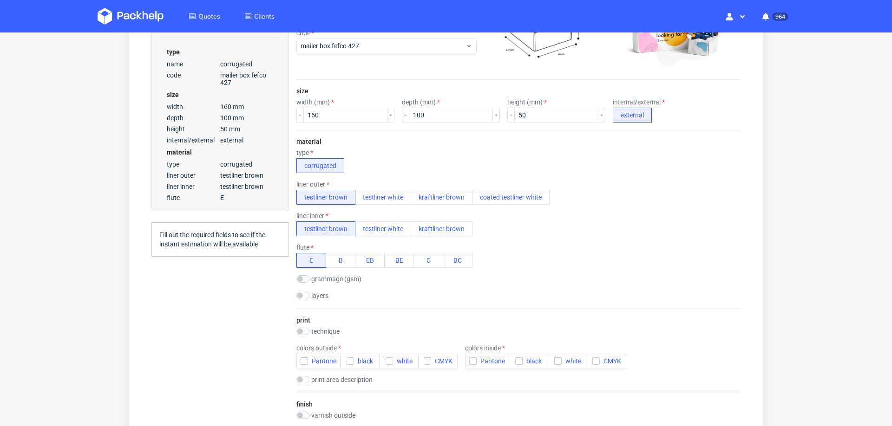
scroll to position [272, 0]
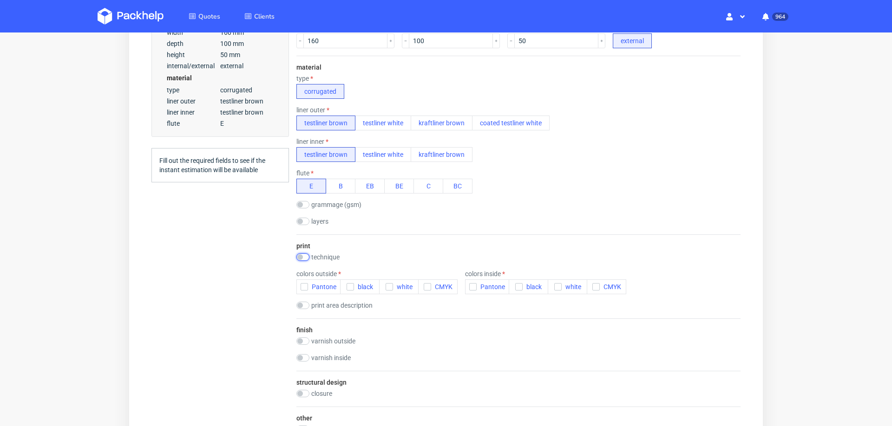
click at [304, 254] on input "checkbox" at bounding box center [302, 257] width 13 height 7
checkbox input "true"
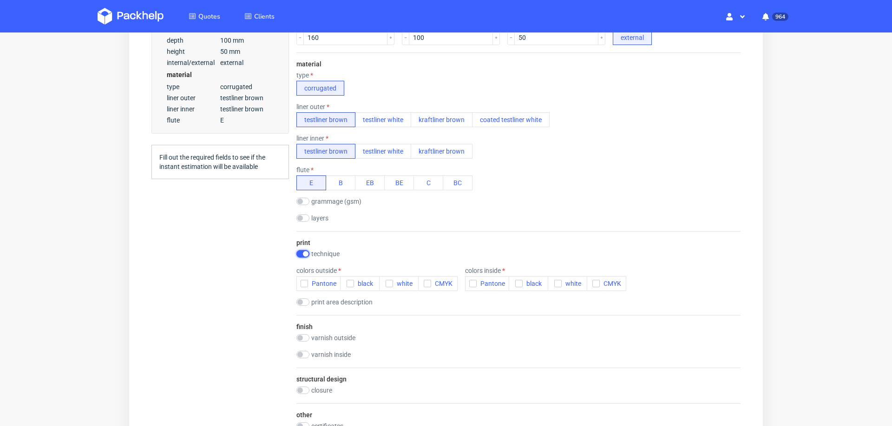
scroll to position [0, 0]
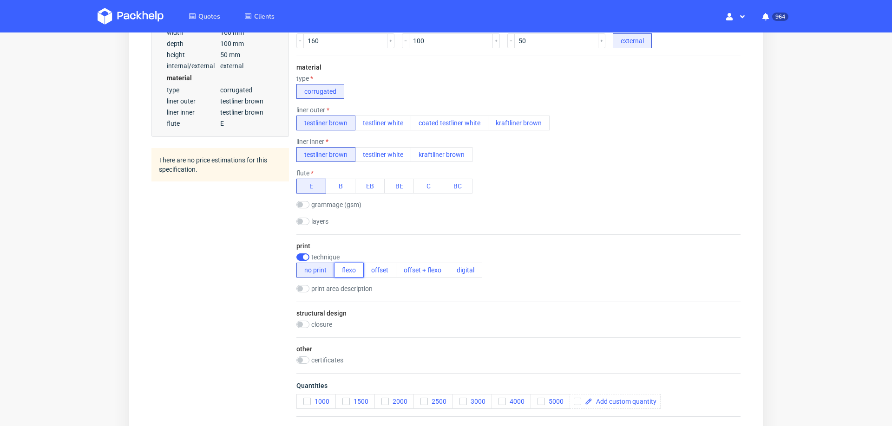
click at [343, 269] on button "flexo" at bounding box center [349, 270] width 30 height 15
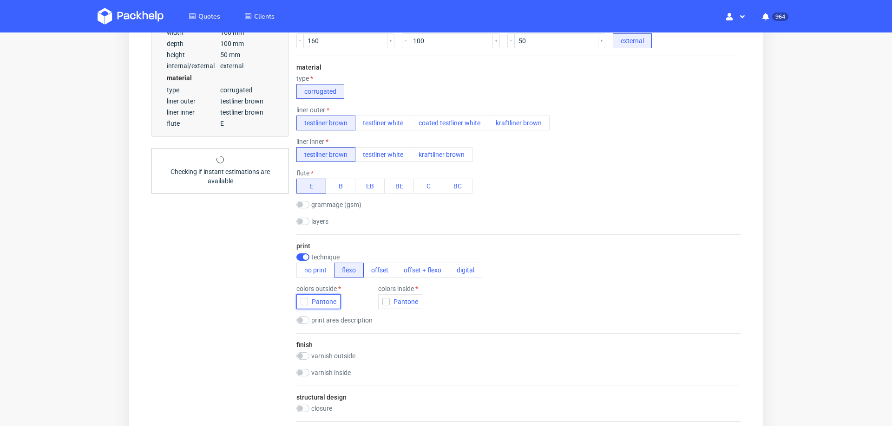
click at [312, 304] on span "Pantone" at bounding box center [322, 301] width 28 height 7
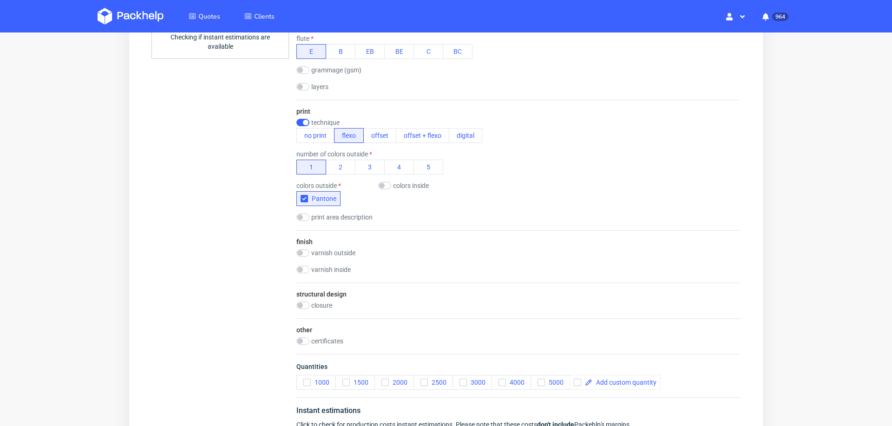
scroll to position [463, 0]
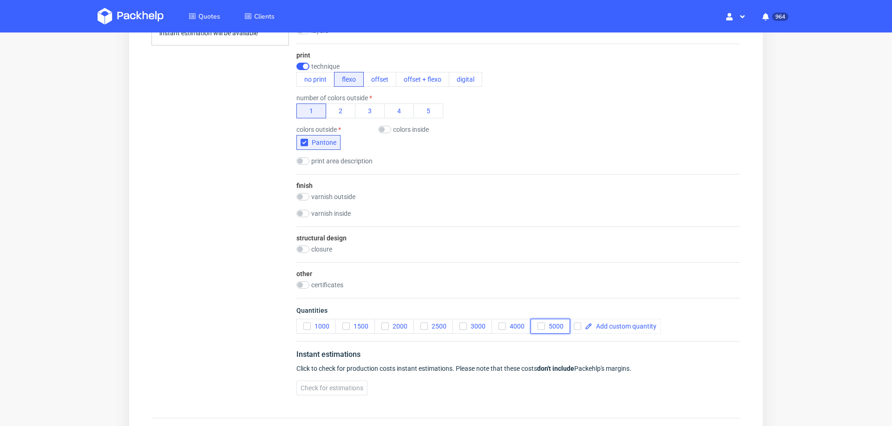
click at [547, 323] on span "5000" at bounding box center [554, 326] width 19 height 7
click at [346, 381] on button "Check for estimations" at bounding box center [331, 388] width 71 height 15
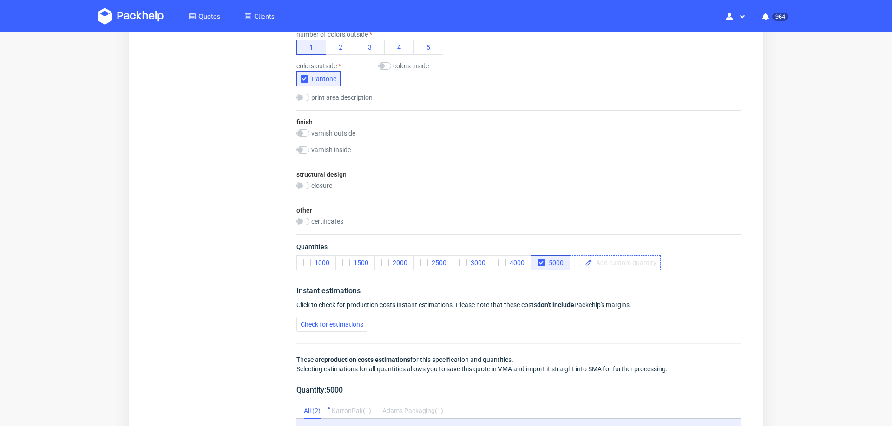
click at [639, 260] on span at bounding box center [624, 263] width 64 height 7
click at [641, 279] on div "Instant estimations Click to check for production costs instant estimations. Pl…" at bounding box center [518, 414] width 444 height 272
checkbox input "true"
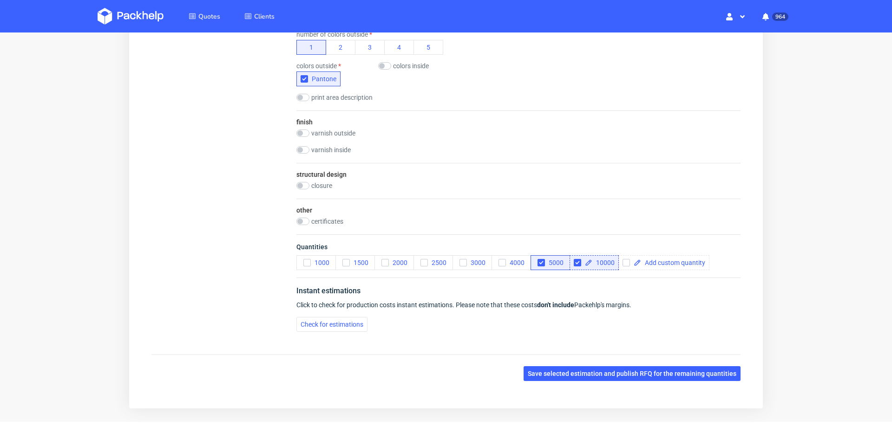
scroll to position [0, 0]
click at [336, 326] on span "Check for estimations" at bounding box center [331, 324] width 63 height 7
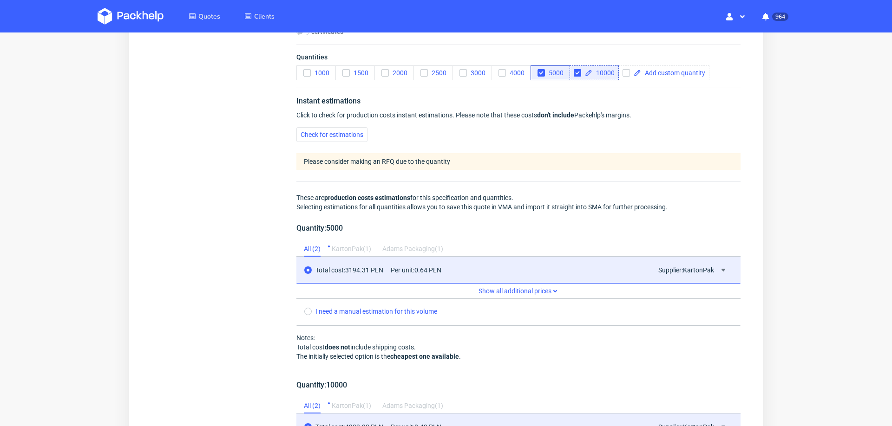
scroll to position [718, 0]
click at [718, 268] on button at bounding box center [723, 269] width 11 height 11
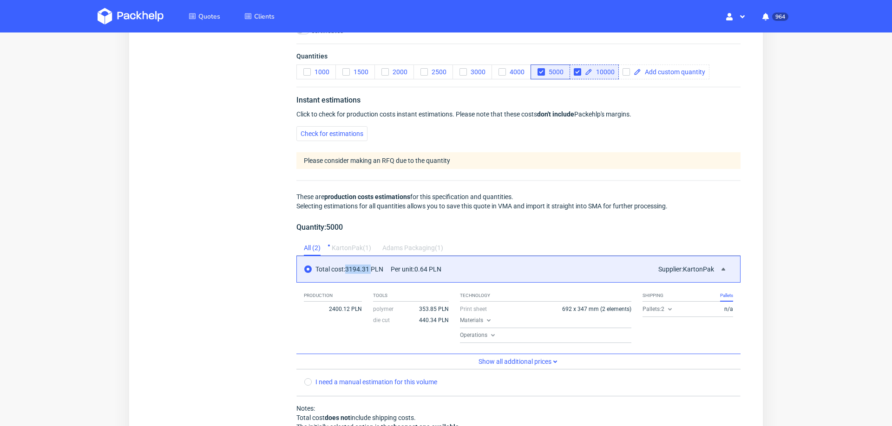
drag, startPoint x: 349, startPoint y: 261, endPoint x: 372, endPoint y: 264, distance: 23.9
click at [372, 266] on span "Total cost: 3194.31 PLN" at bounding box center [349, 269] width 68 height 7
copy span "3194.31"
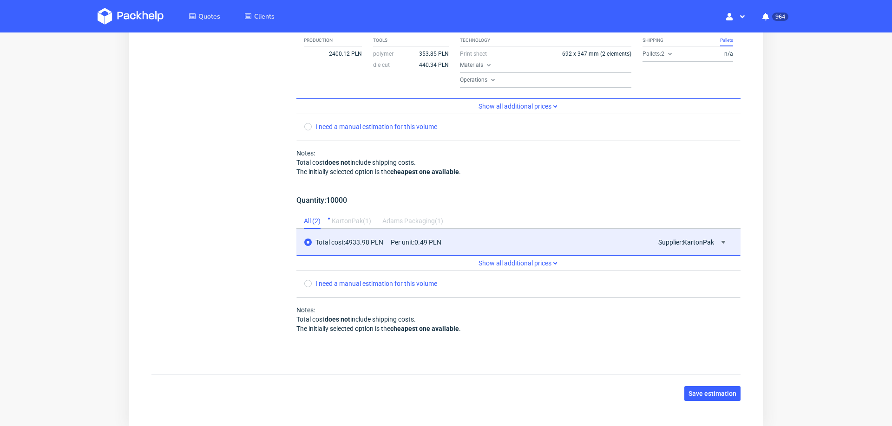
scroll to position [1020, 0]
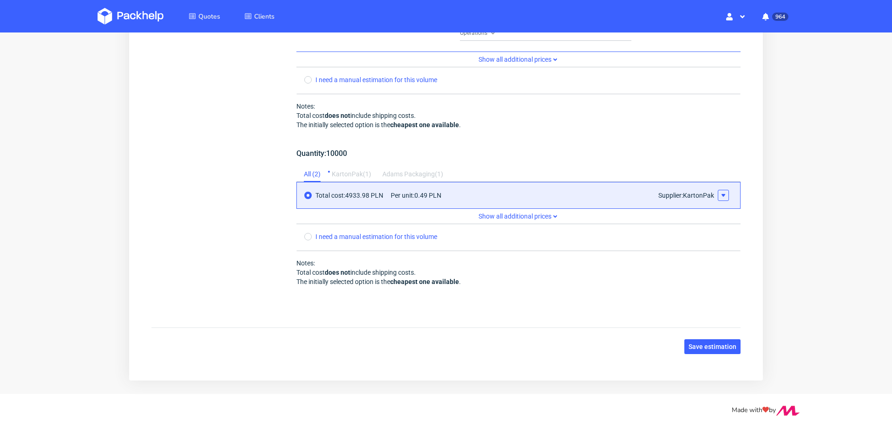
click at [721, 194] on use at bounding box center [723, 195] width 4 height 3
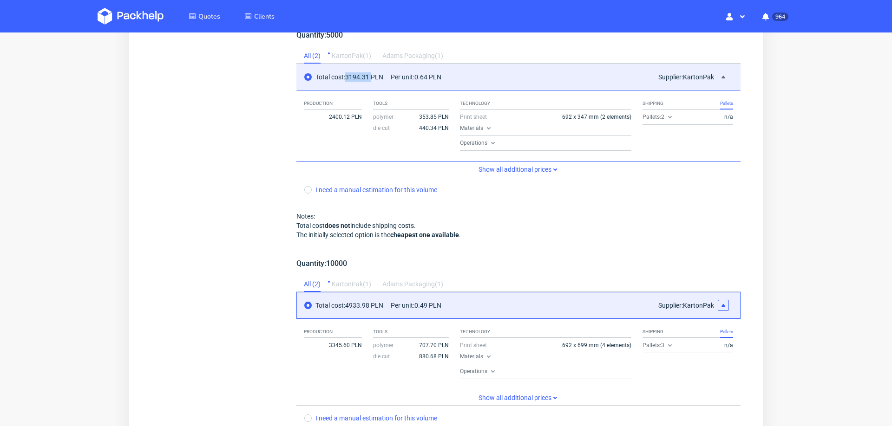
scroll to position [911, 0]
drag, startPoint x: 328, startPoint y: 342, endPoint x: 350, endPoint y: 343, distance: 21.8
click at [350, 343] on span "3345.60 PLN" at bounding box center [345, 344] width 33 height 7
copy span "3345.60"
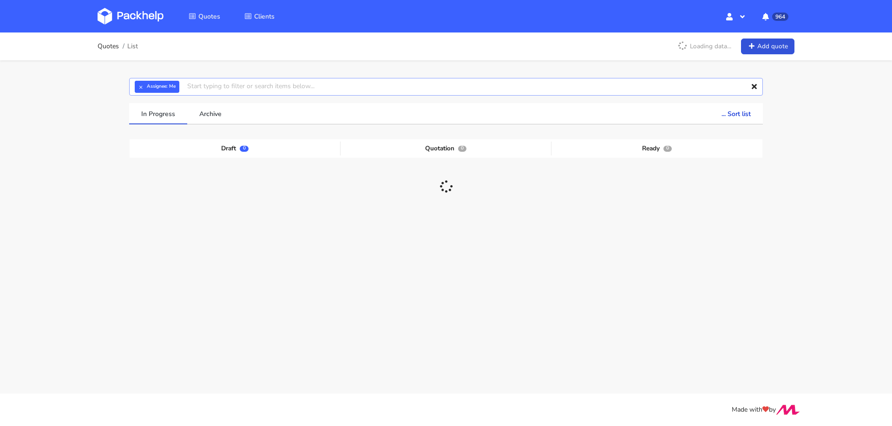
click at [364, 88] on input "text" at bounding box center [446, 87] width 634 height 18
paste input "CBNO"
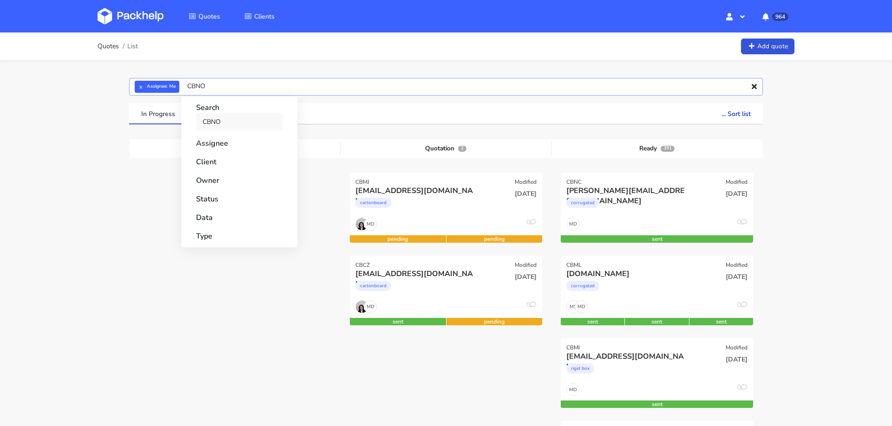
type input "CBNO"
click at [216, 120] on link "CBNO" at bounding box center [239, 121] width 86 height 17
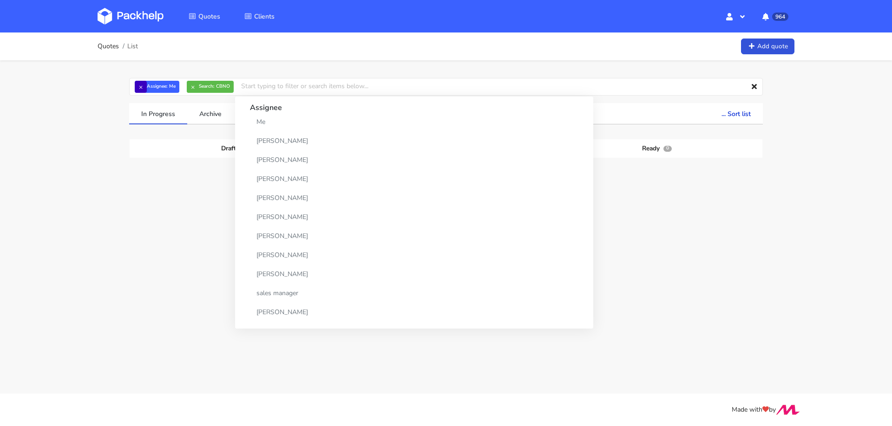
click at [138, 87] on button "×" at bounding box center [141, 87] width 12 height 12
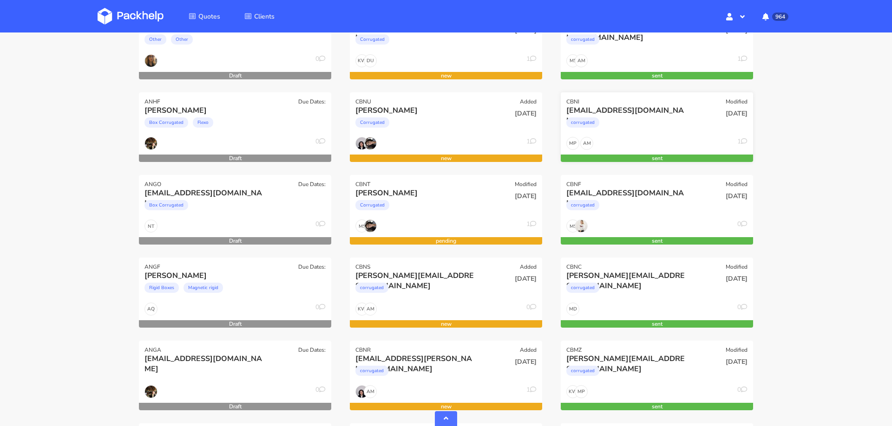
scroll to position [405, 0]
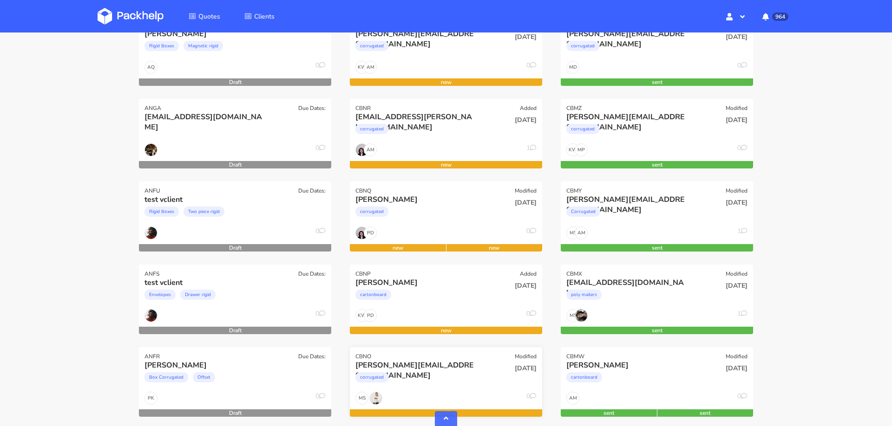
click at [460, 354] on div "CBNO Modified" at bounding box center [446, 353] width 192 height 13
